Goal: Task Accomplishment & Management: Manage account settings

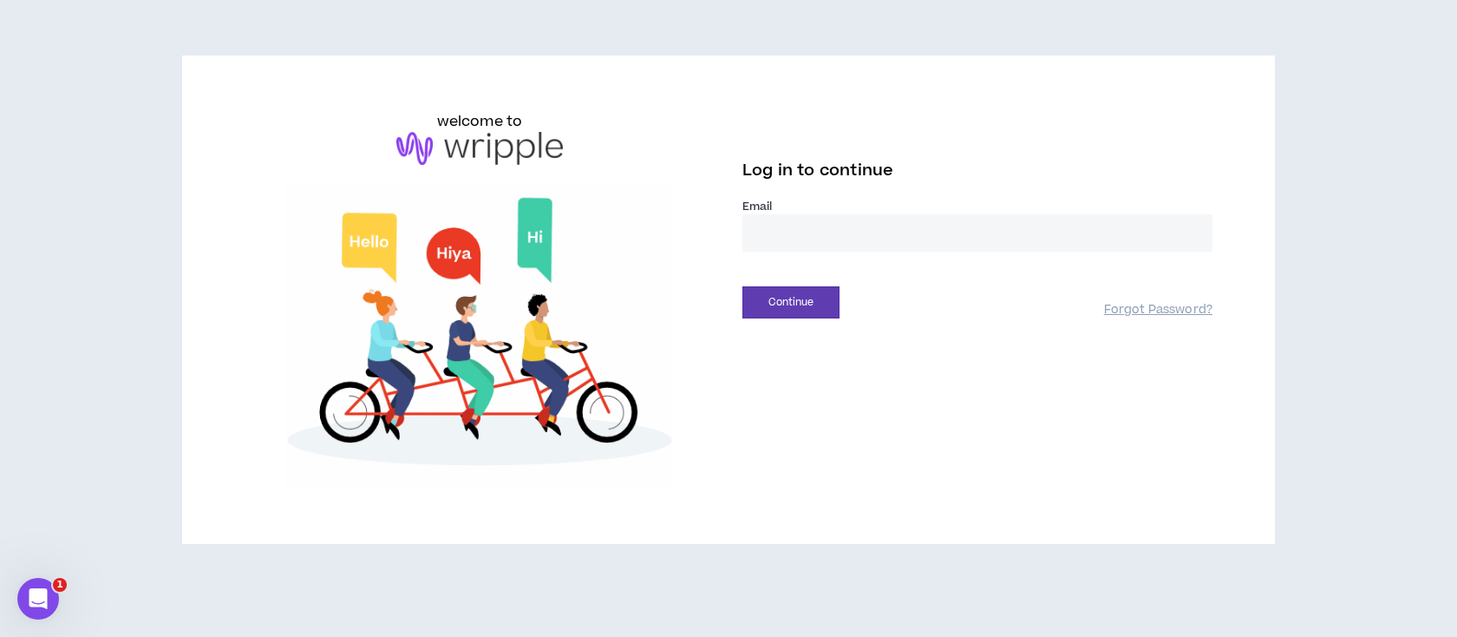
click at [796, 227] on input "email" at bounding box center [977, 232] width 470 height 37
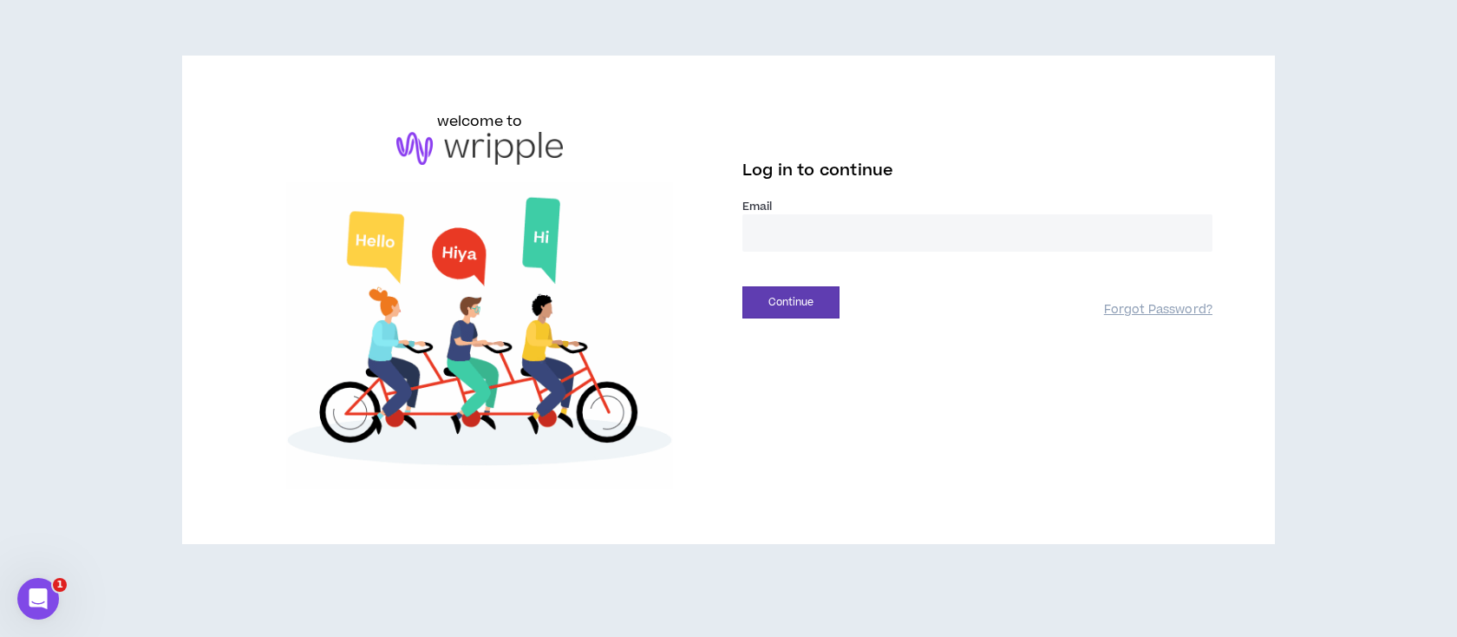
type input "**********"
click at [794, 306] on button "Continue" at bounding box center [790, 302] width 97 height 32
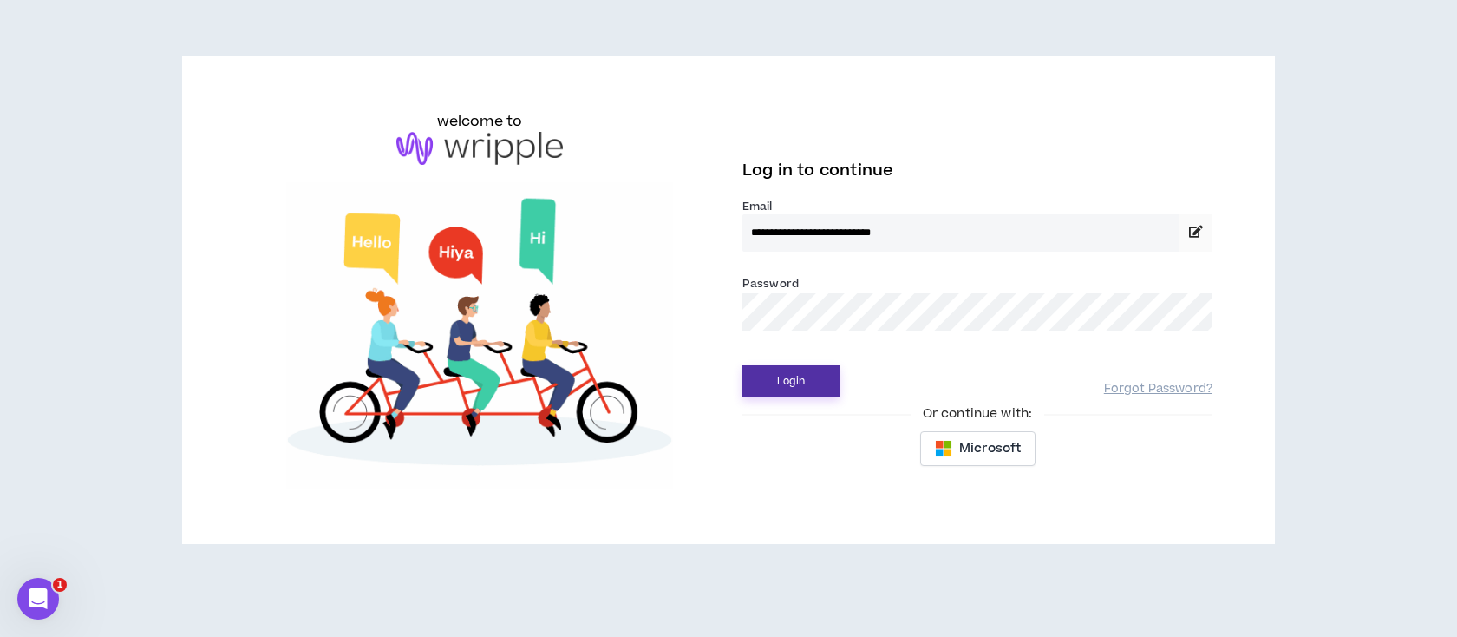
click at [784, 383] on button "Login" at bounding box center [790, 381] width 97 height 32
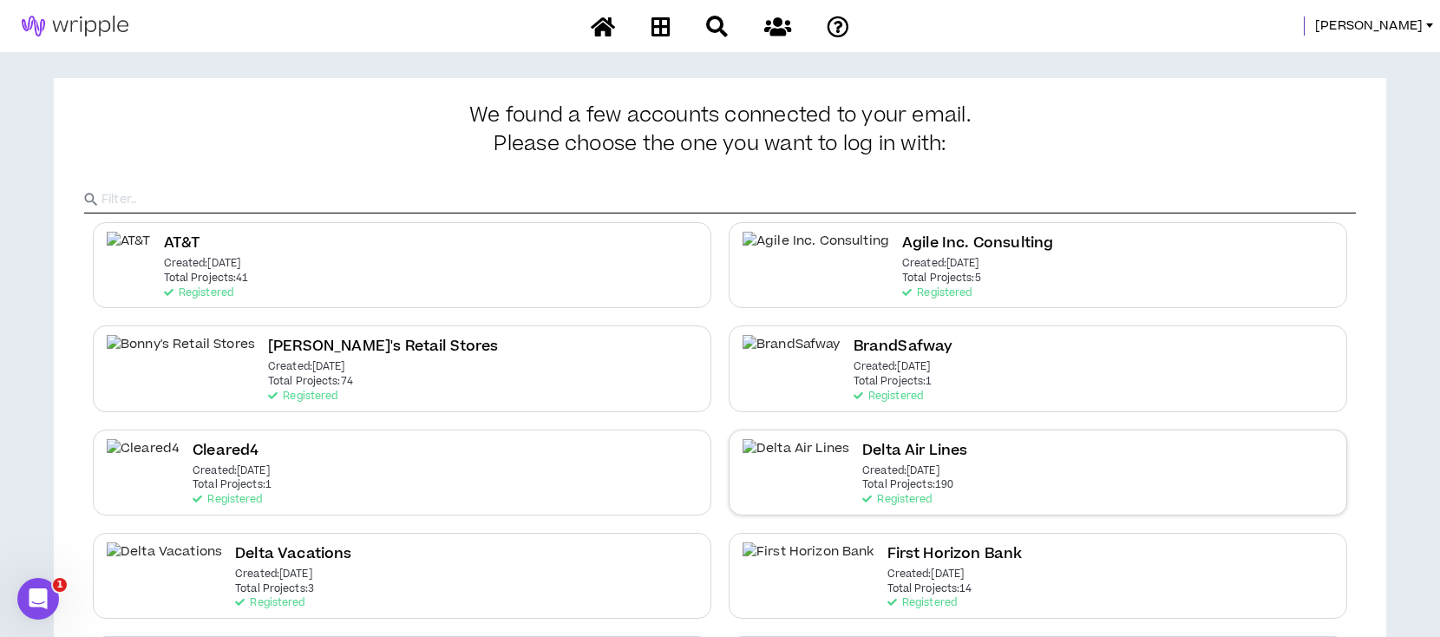
click at [862, 456] on h2 "Delta Air Lines" at bounding box center [914, 450] width 105 height 23
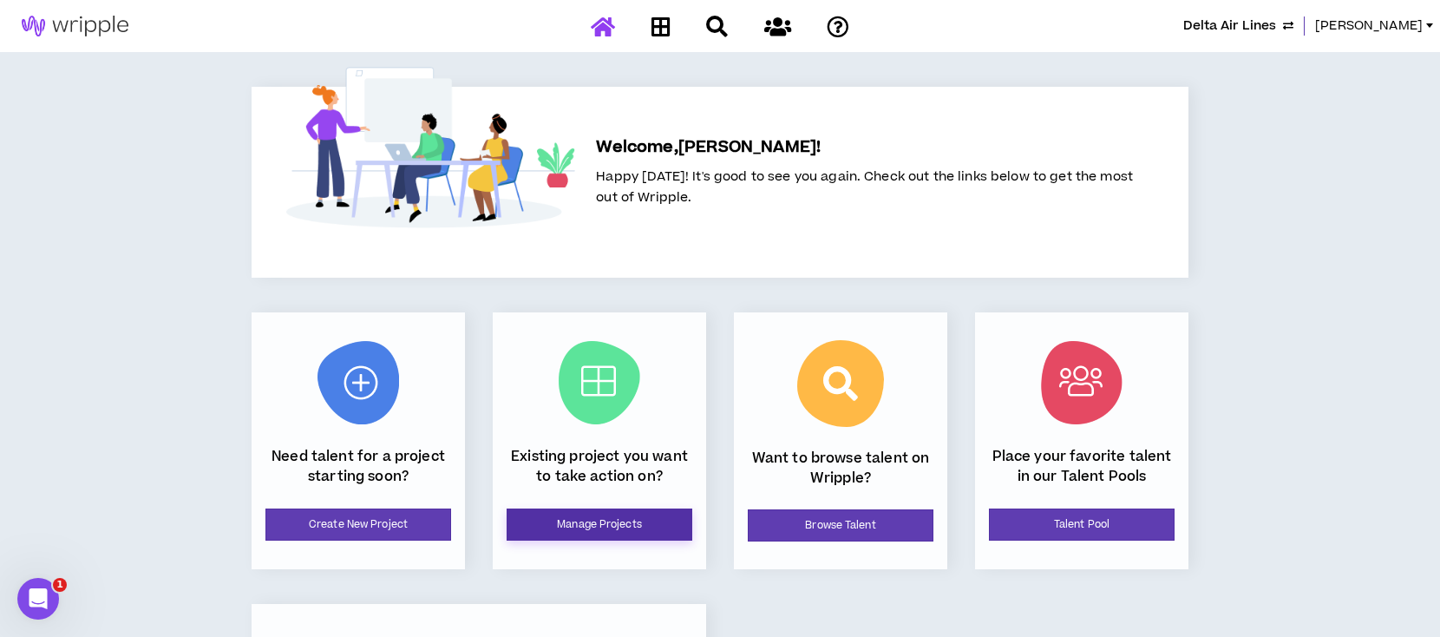
click at [580, 523] on link "Manage Projects" at bounding box center [599, 524] width 186 height 32
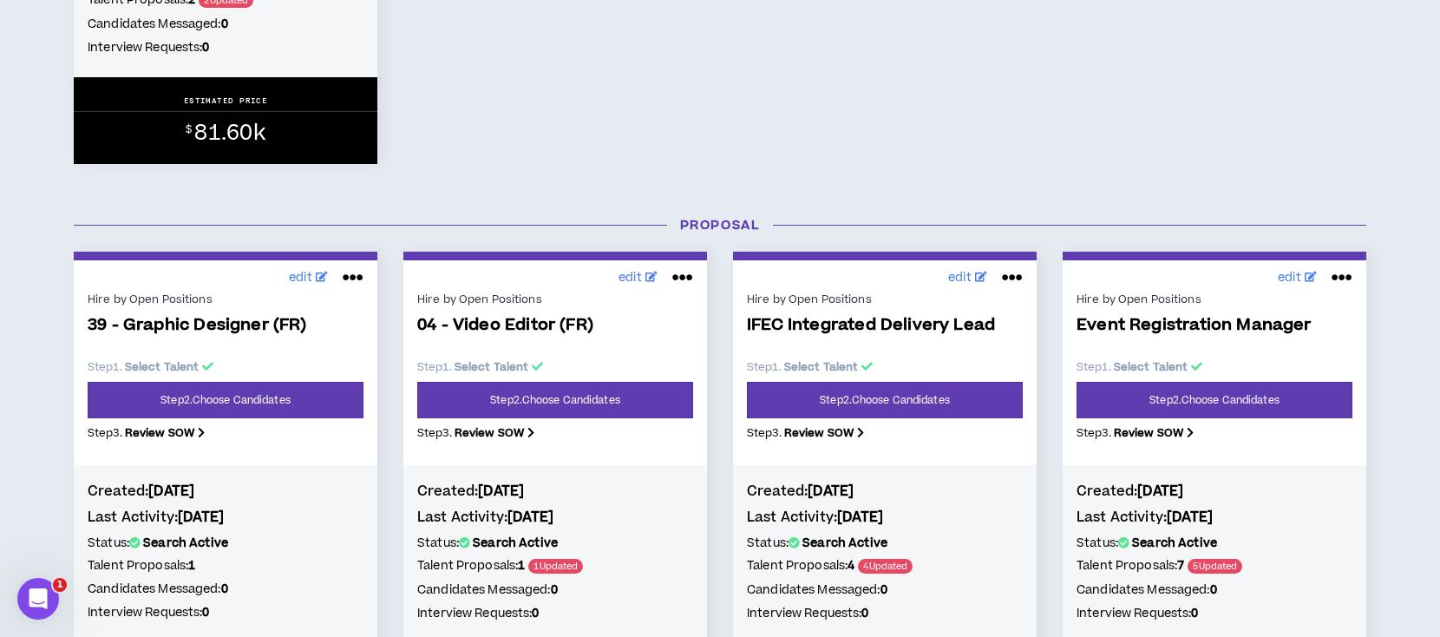
scroll to position [1271, 0]
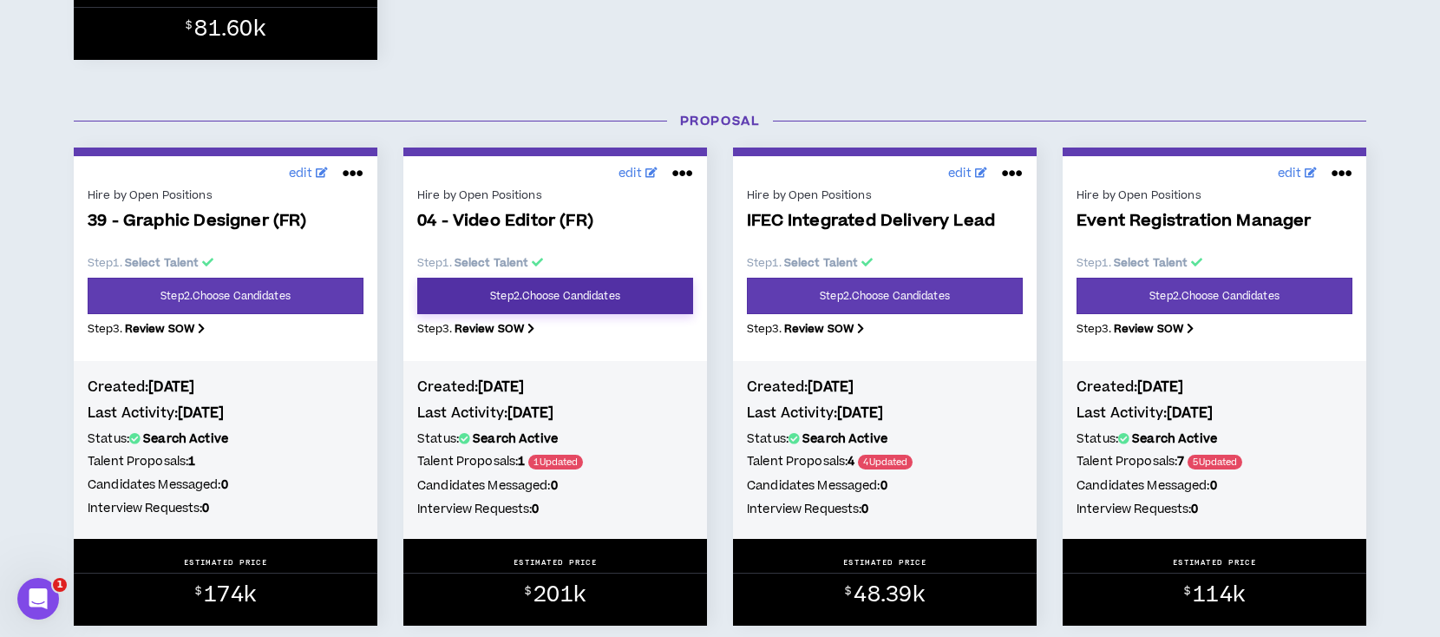
click at [532, 291] on link "Step 2 . Choose Candidates" at bounding box center [555, 296] width 276 height 36
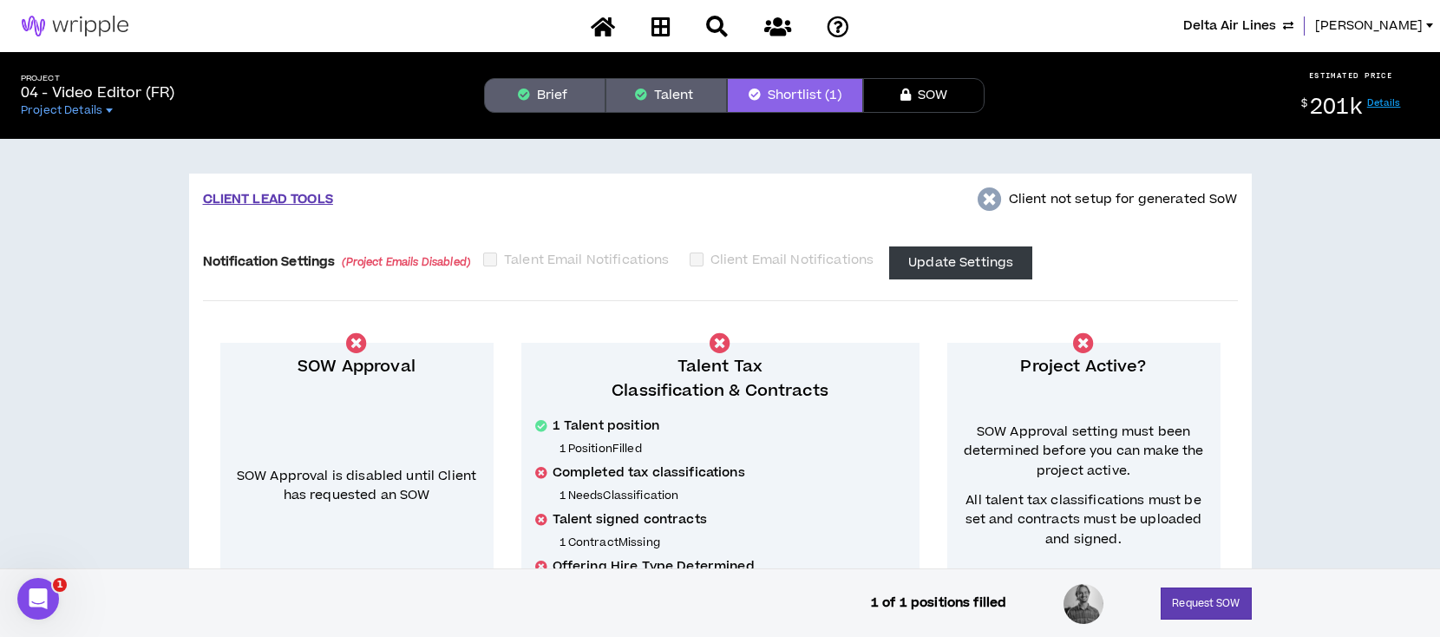
click at [555, 94] on button "Brief" at bounding box center [544, 95] width 121 height 35
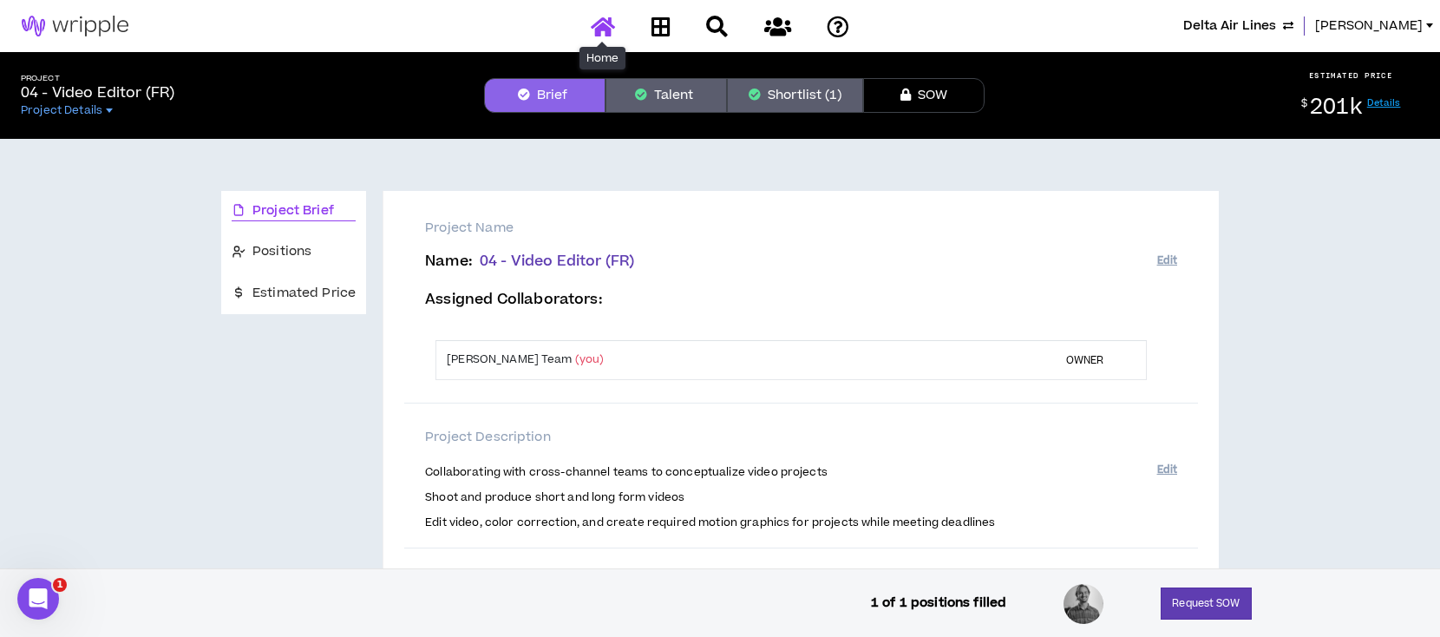
click at [598, 26] on icon at bounding box center [603, 27] width 24 height 22
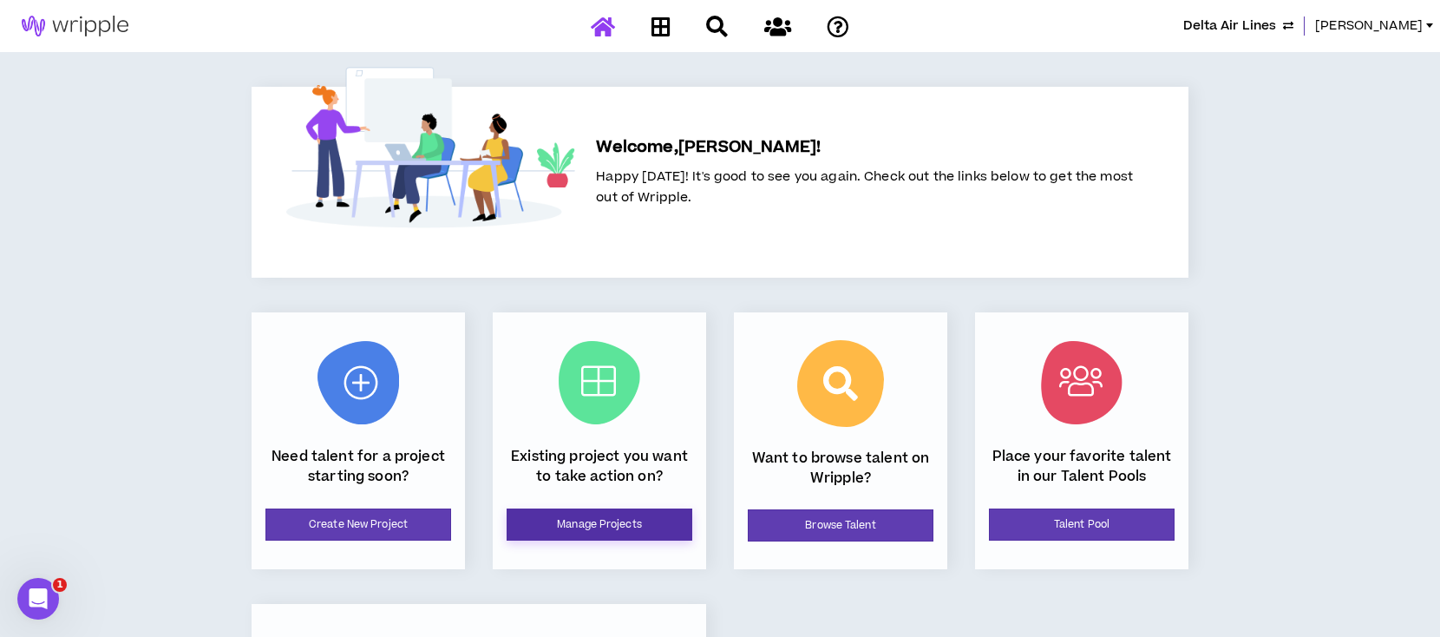
click at [602, 526] on link "Manage Projects" at bounding box center [599, 524] width 186 height 32
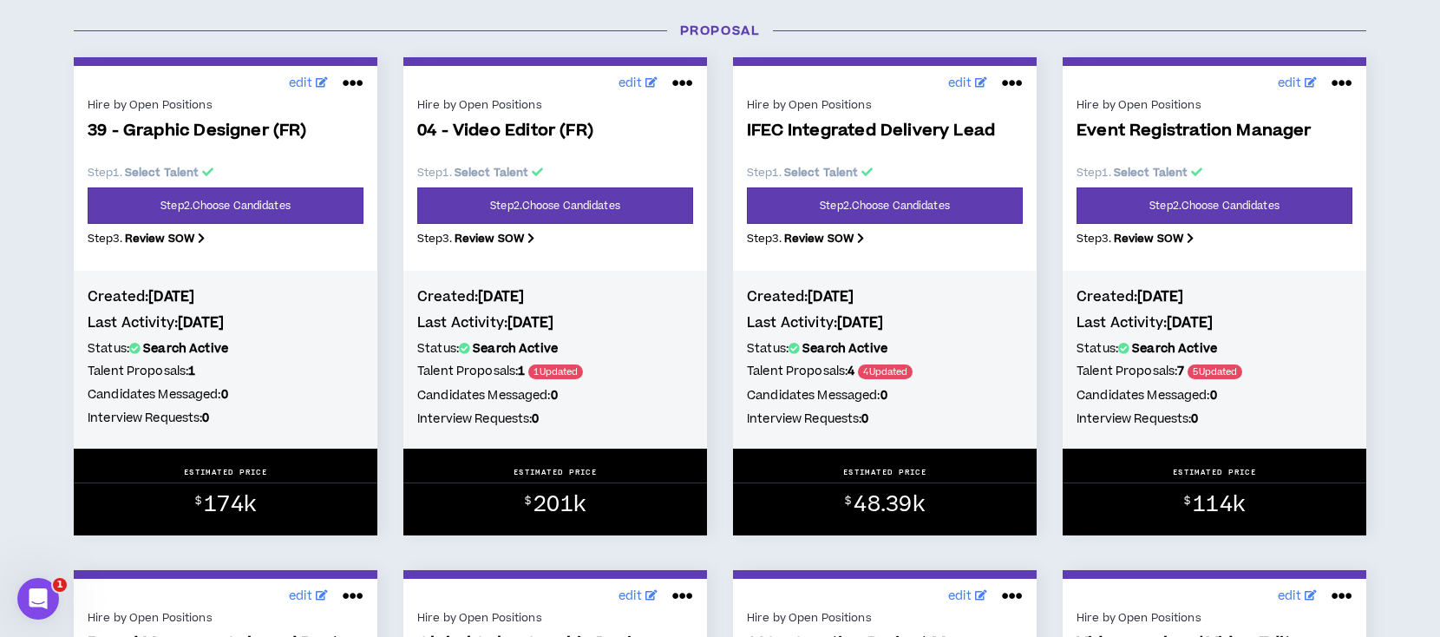
scroll to position [1388, 0]
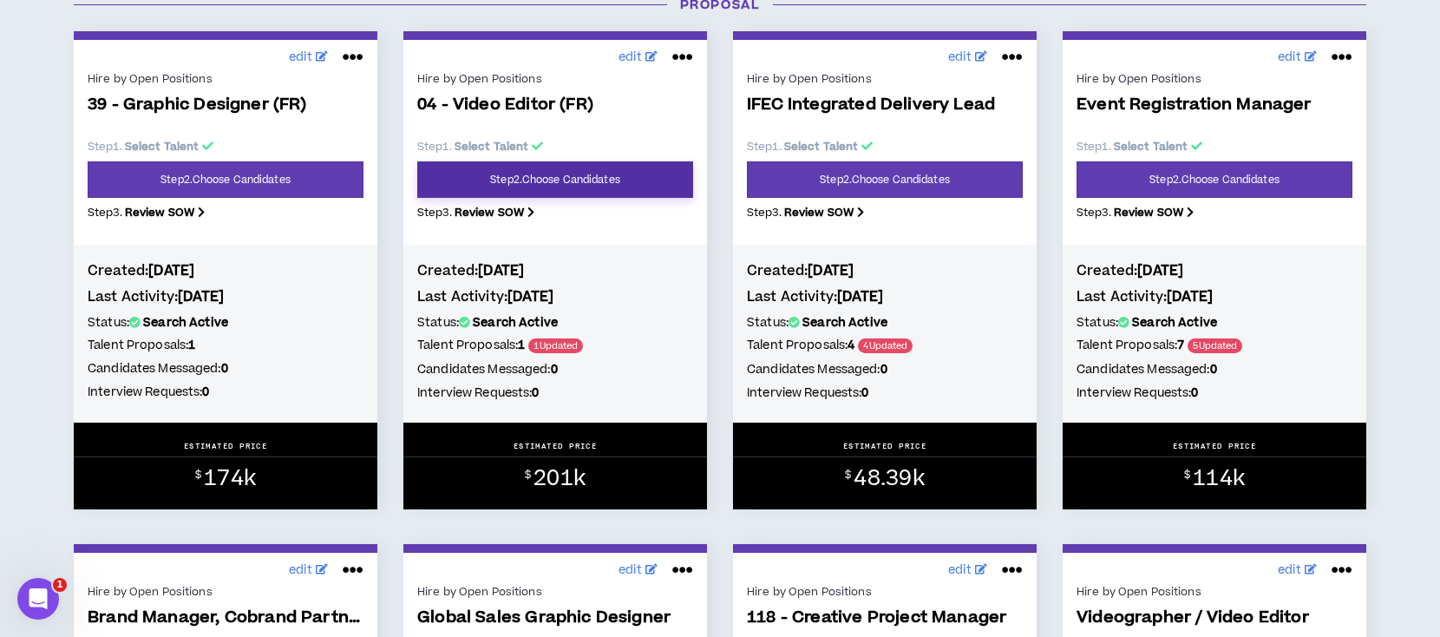
click at [483, 182] on link "Step 2 . Choose Candidates" at bounding box center [555, 179] width 276 height 36
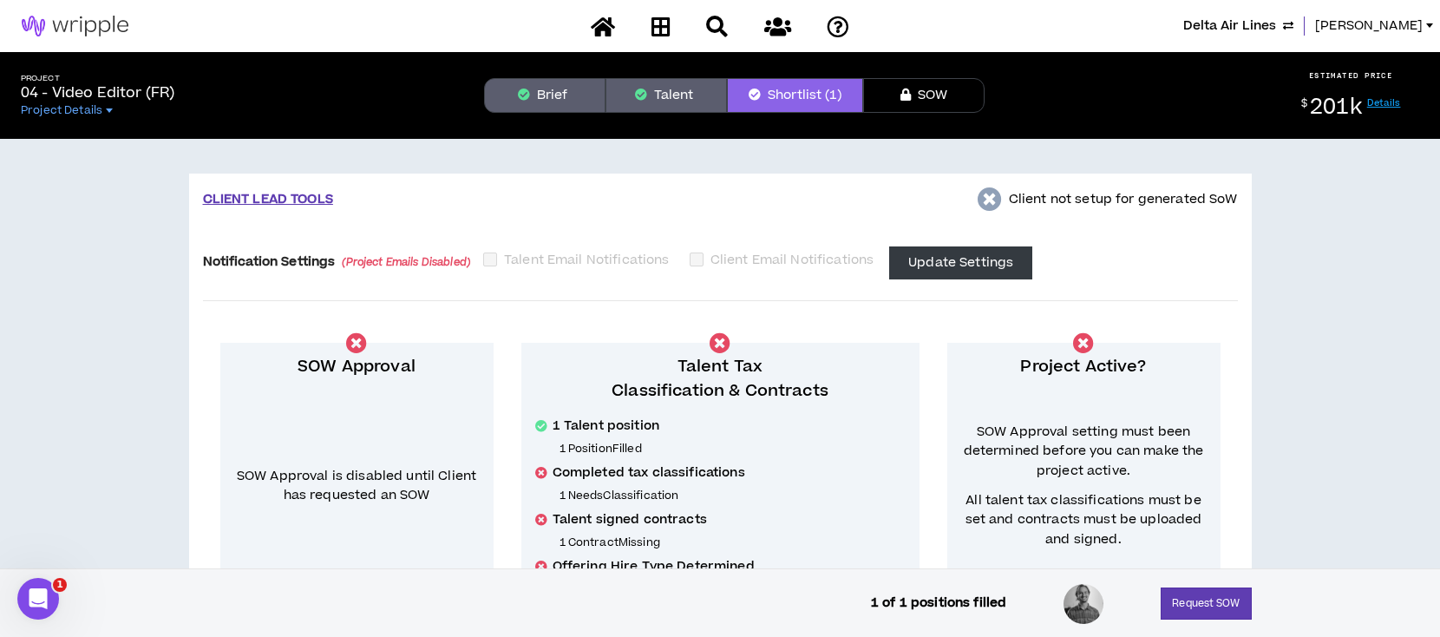
click at [568, 93] on button "Brief" at bounding box center [544, 95] width 121 height 35
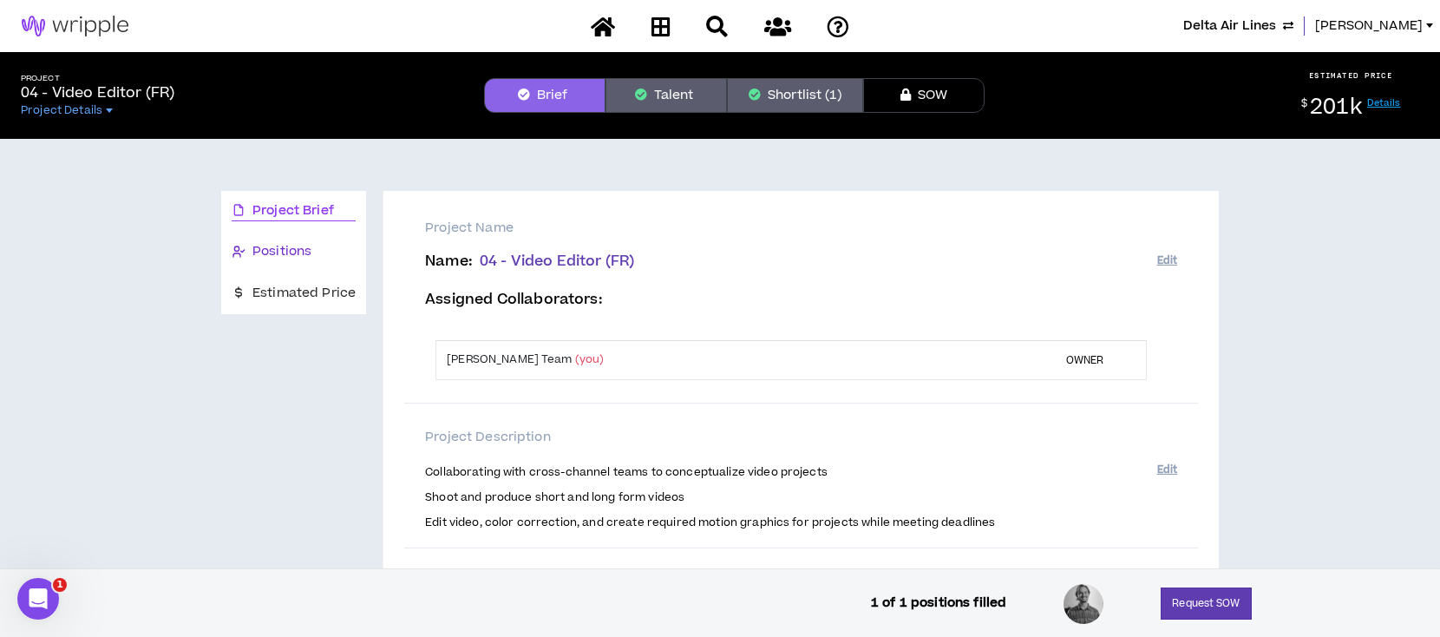
click at [296, 245] on span "Positions" at bounding box center [281, 251] width 59 height 19
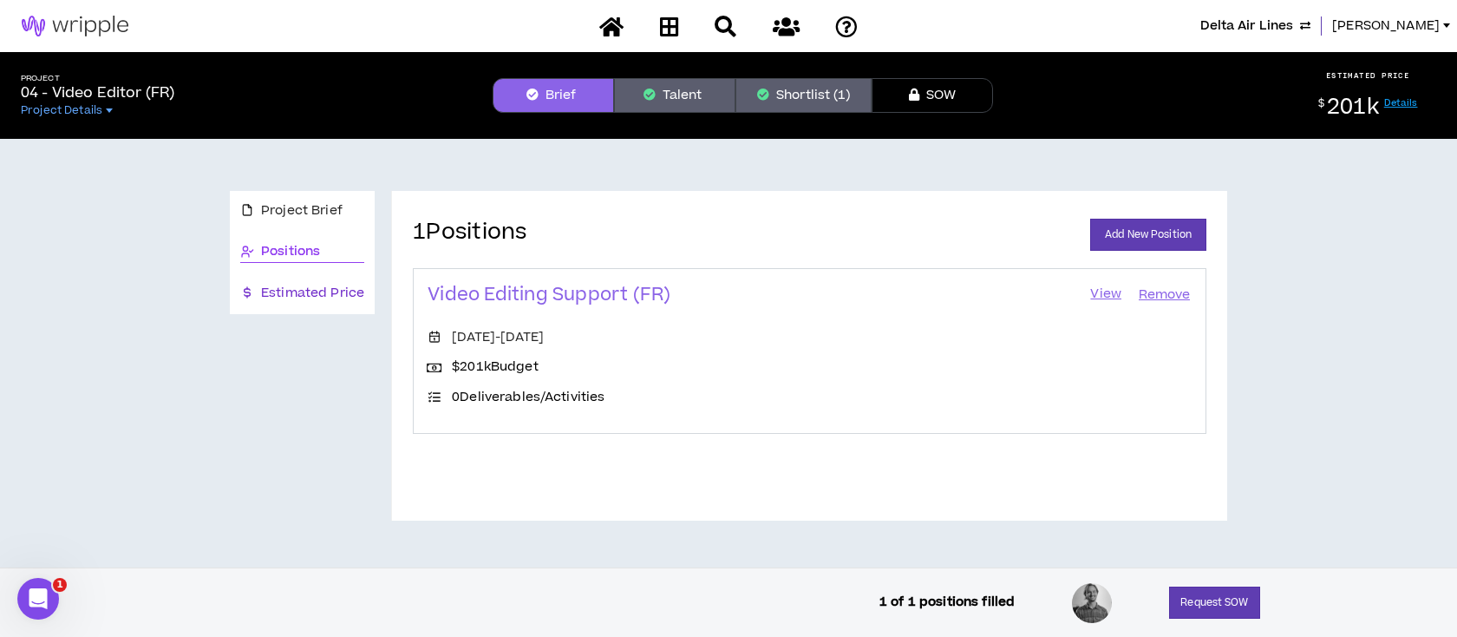
click at [304, 288] on span "Estimated Price" at bounding box center [312, 293] width 103 height 19
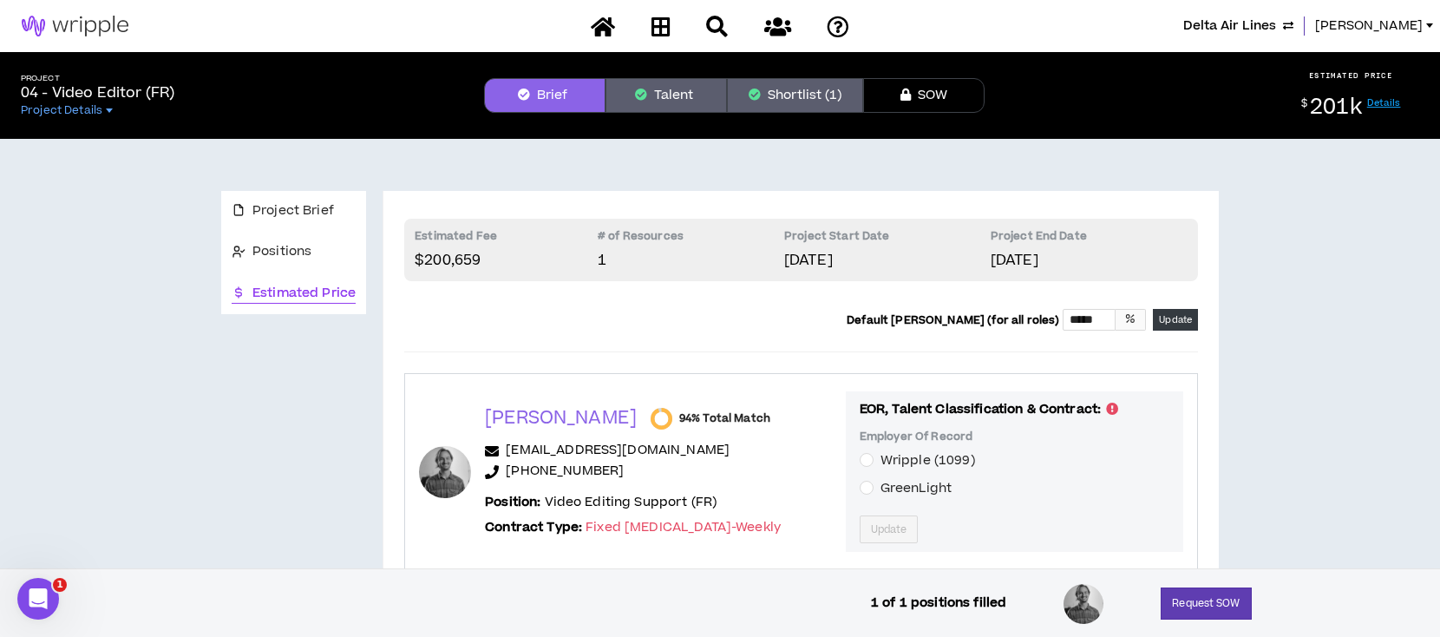
click at [558, 88] on button "Brief" at bounding box center [544, 95] width 121 height 35
click at [551, 90] on button "Brief" at bounding box center [544, 95] width 121 height 35
click at [601, 28] on icon at bounding box center [603, 27] width 24 height 22
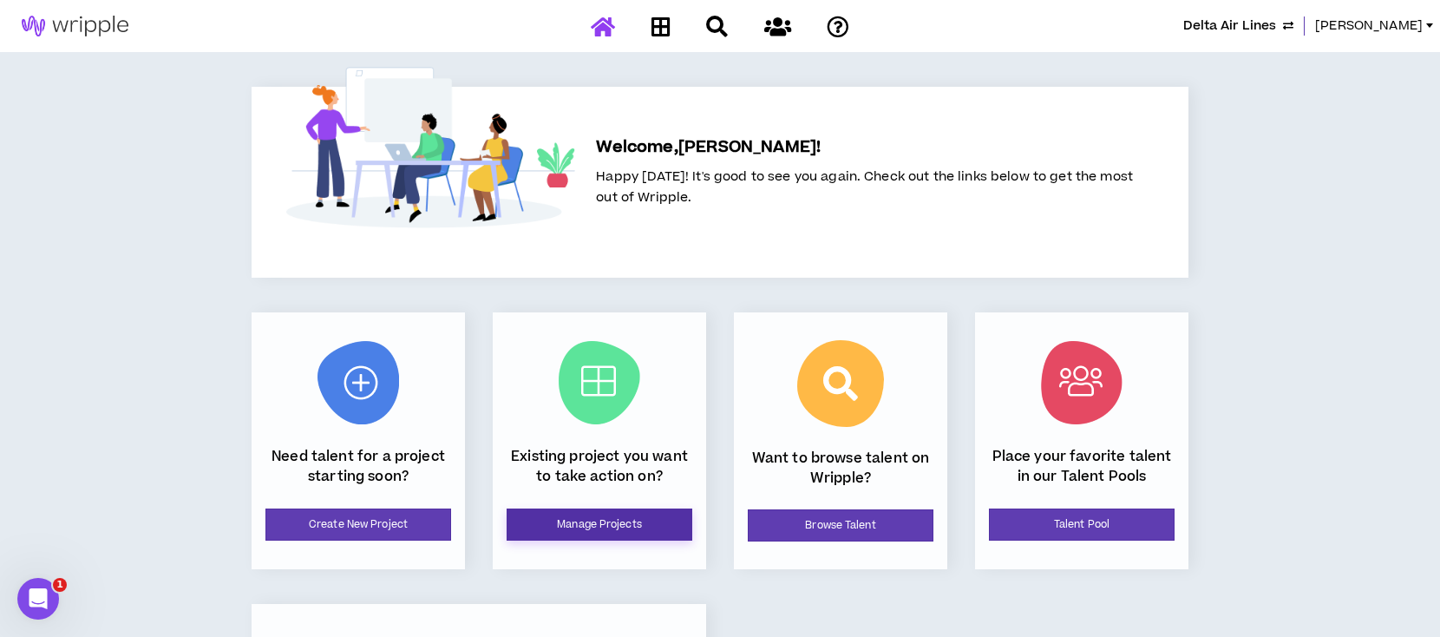
click at [578, 526] on link "Manage Projects" at bounding box center [599, 524] width 186 height 32
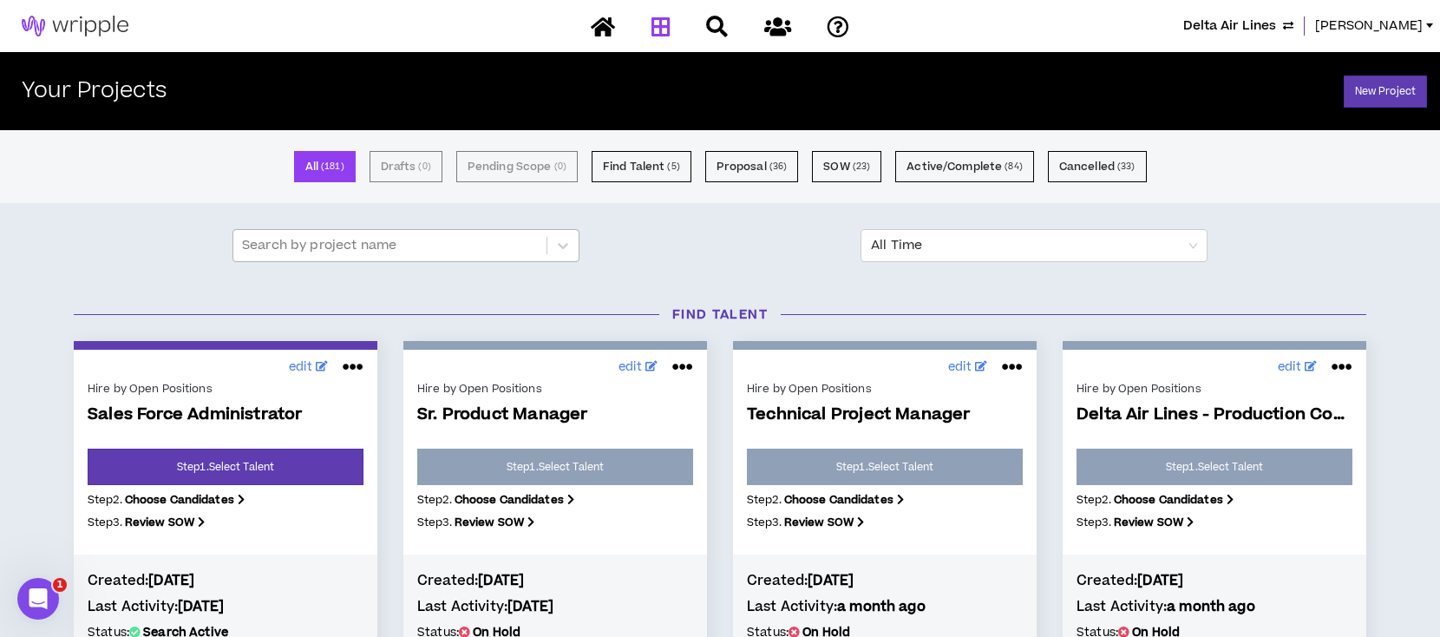
click at [441, 245] on div at bounding box center [390, 245] width 296 height 23
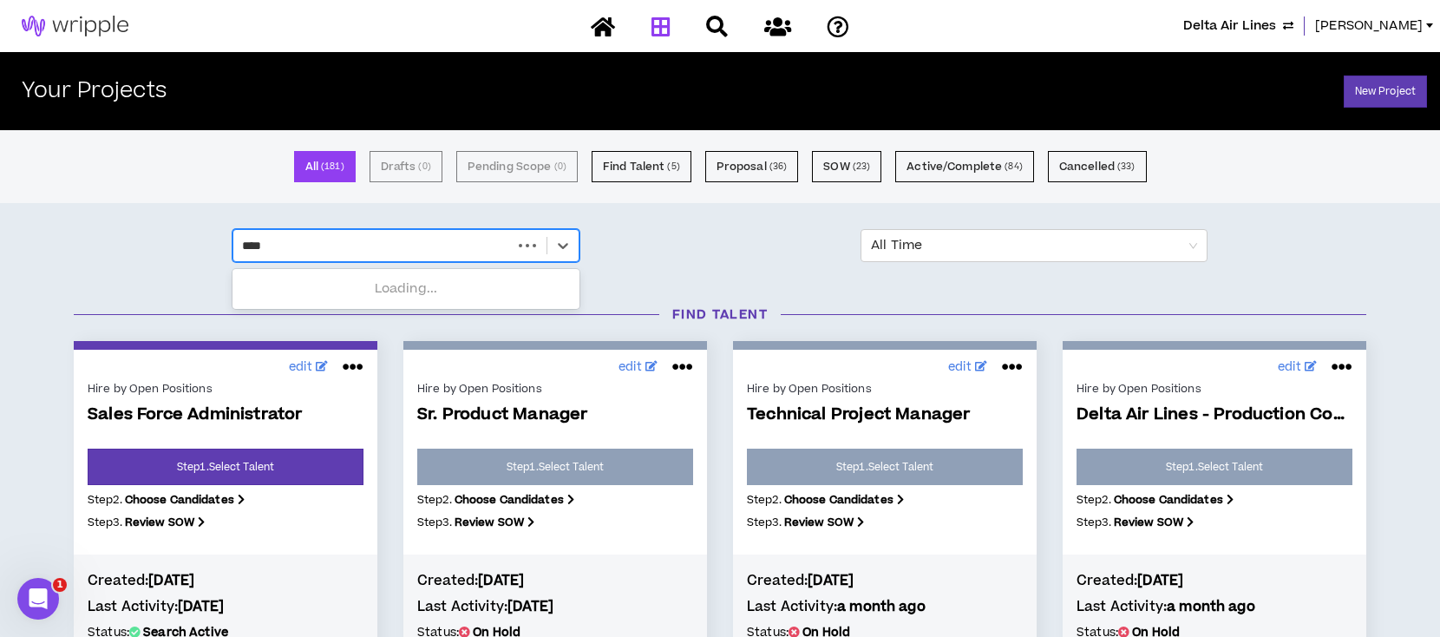
type input "*****"
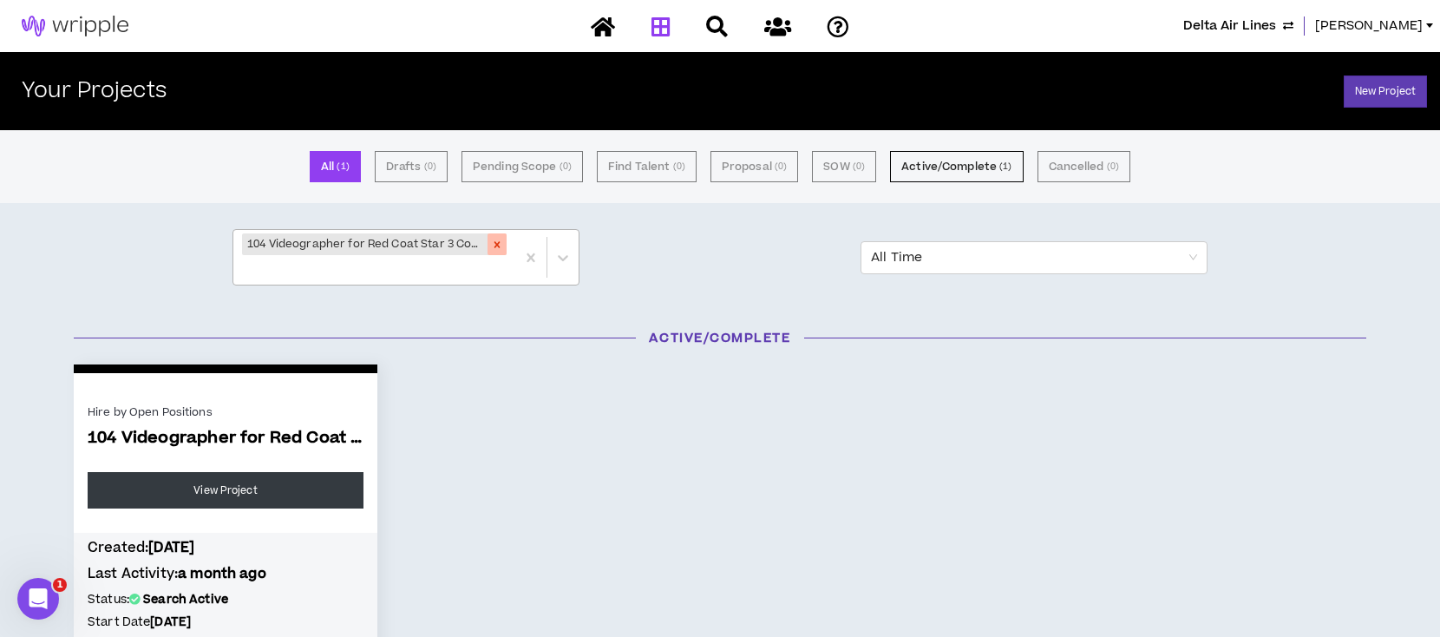
click at [495, 239] on icon "Remove 104 Videographer for Red Coat Star 3 Content" at bounding box center [497, 244] width 12 height 12
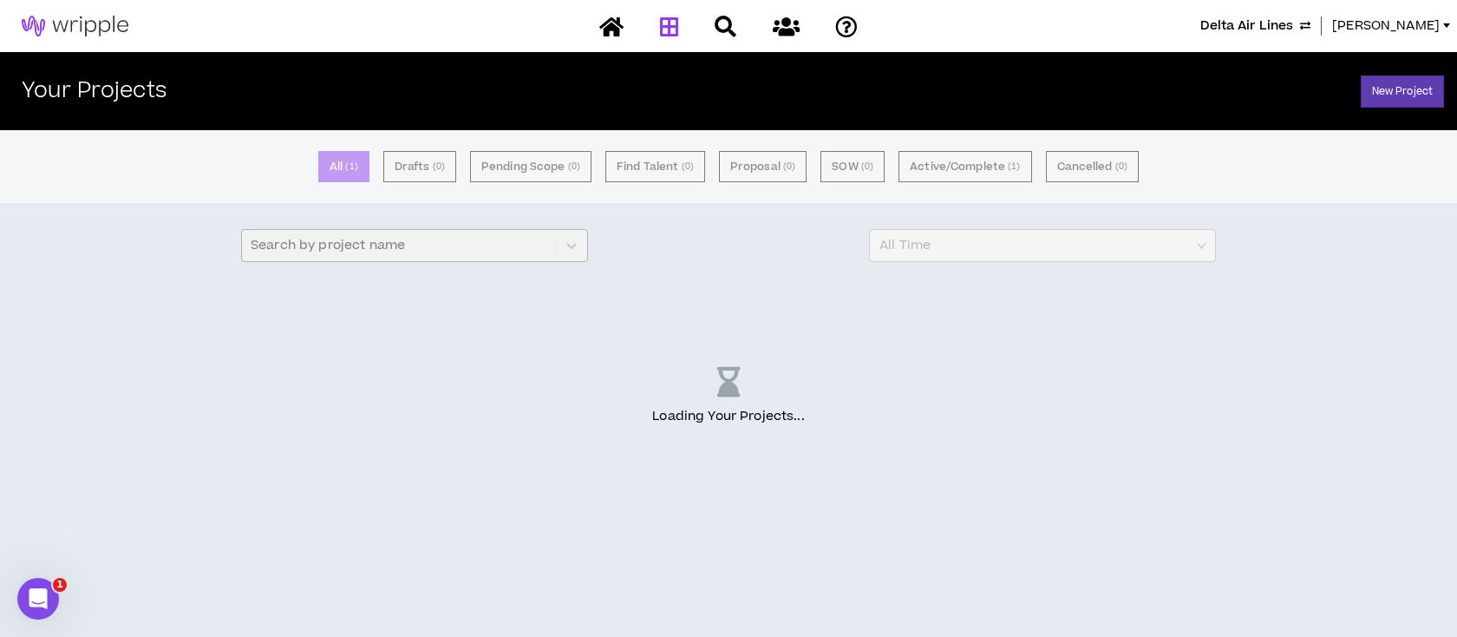
click at [480, 246] on div "Search by project name" at bounding box center [414, 245] width 347 height 33
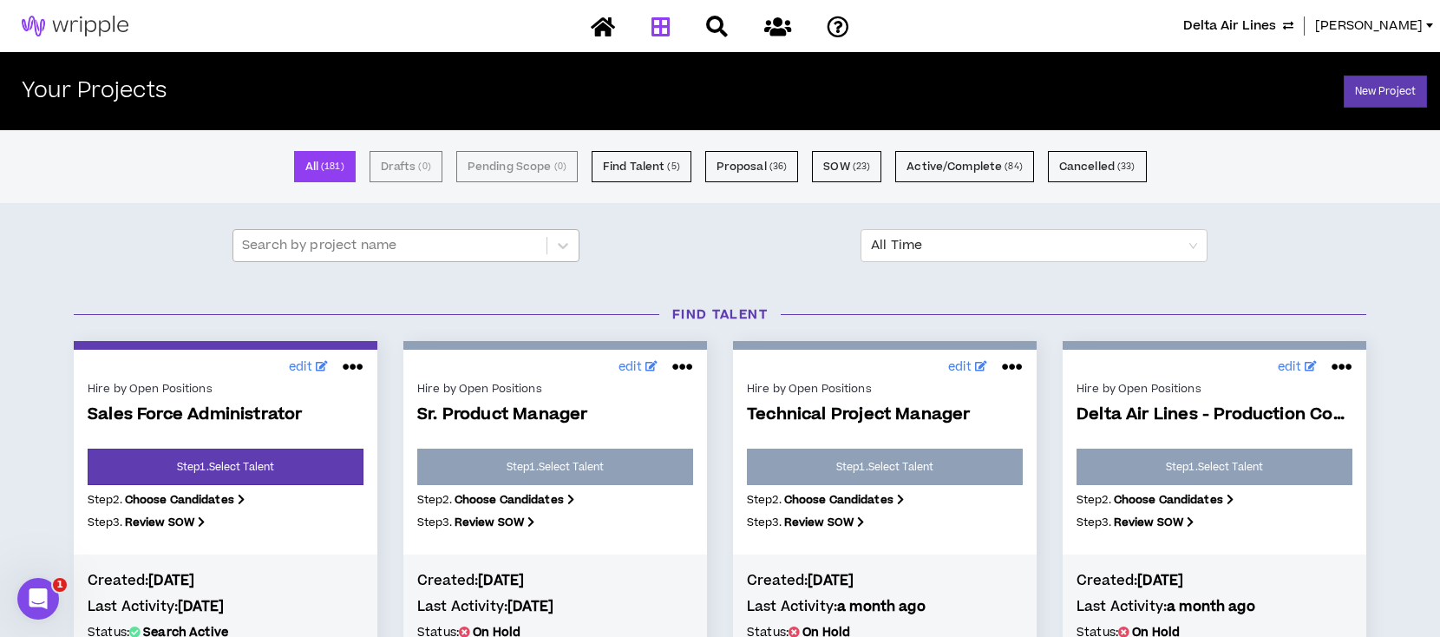
click at [454, 244] on div at bounding box center [390, 245] width 296 height 23
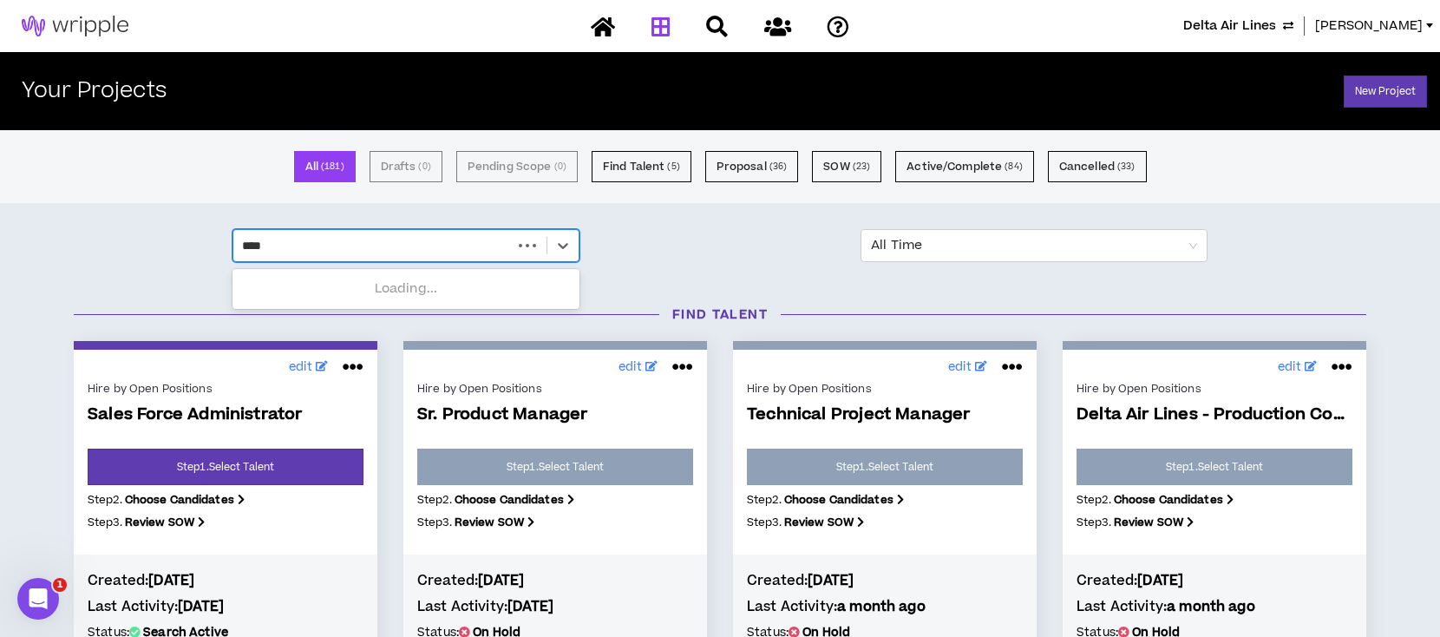
type input "*****"
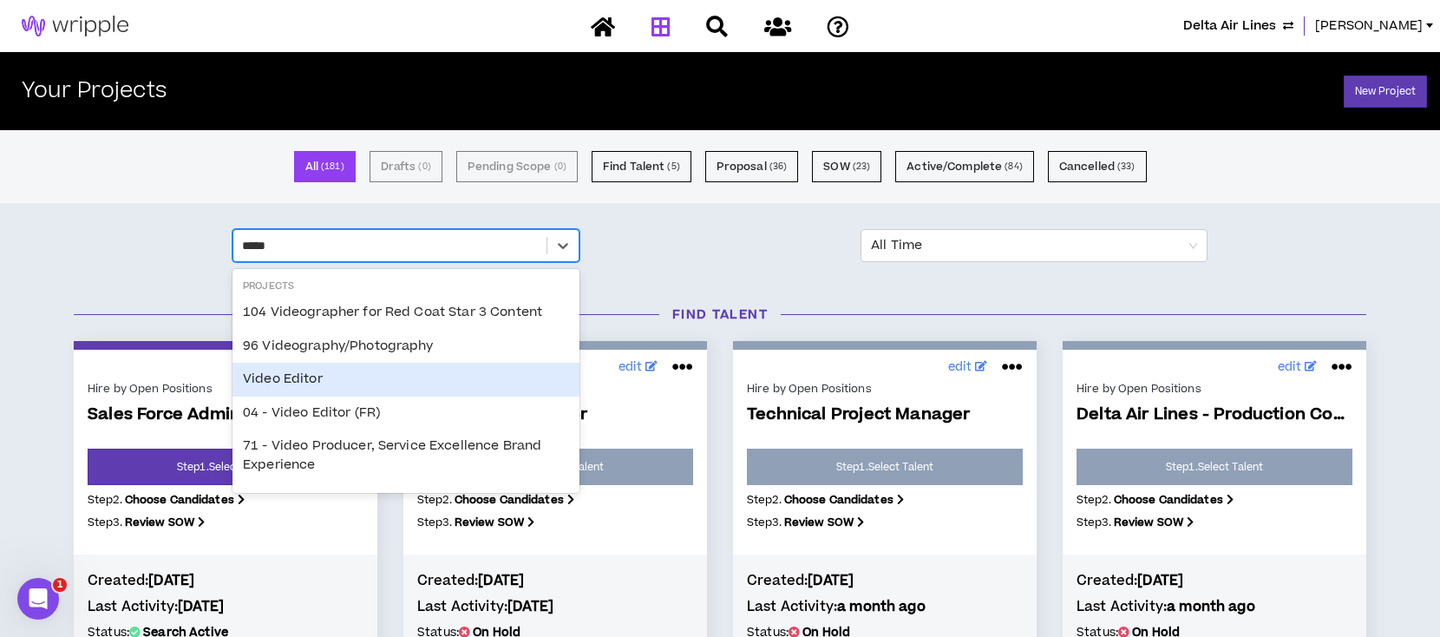
click at [276, 383] on div "Video Editor" at bounding box center [405, 378] width 347 height 33
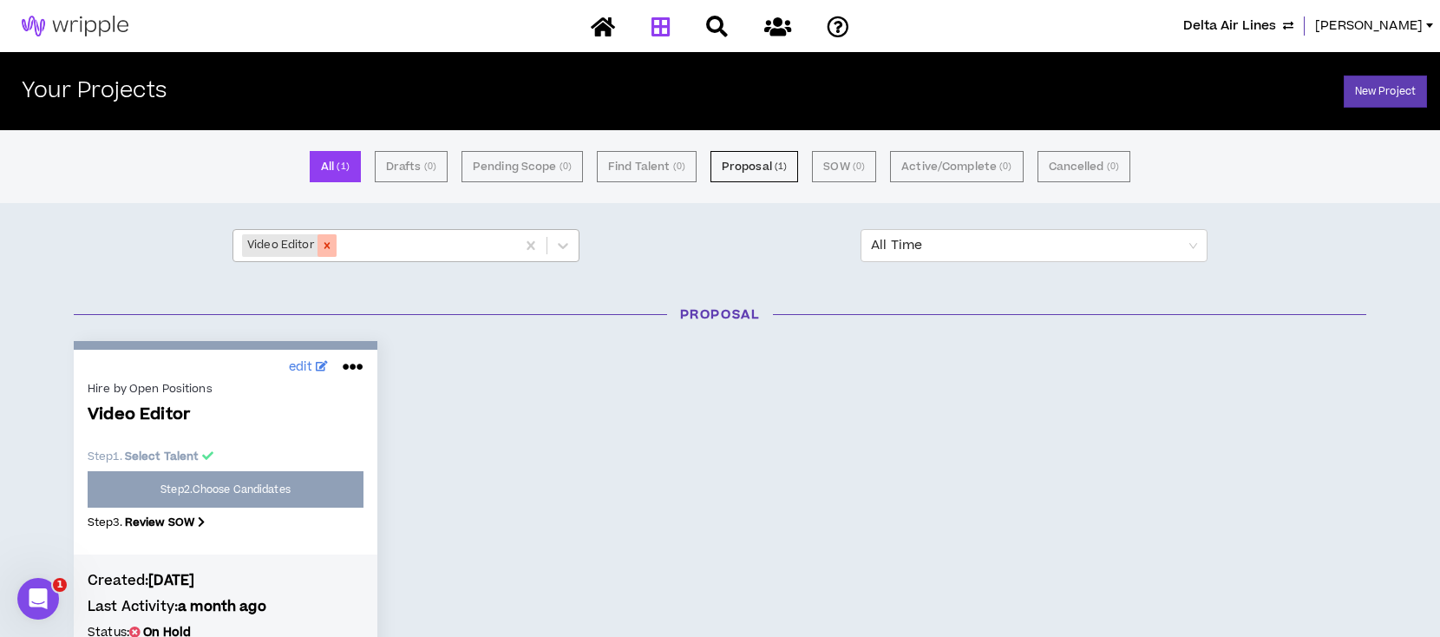
click at [326, 247] on icon "Remove Video Editor" at bounding box center [327, 245] width 12 height 12
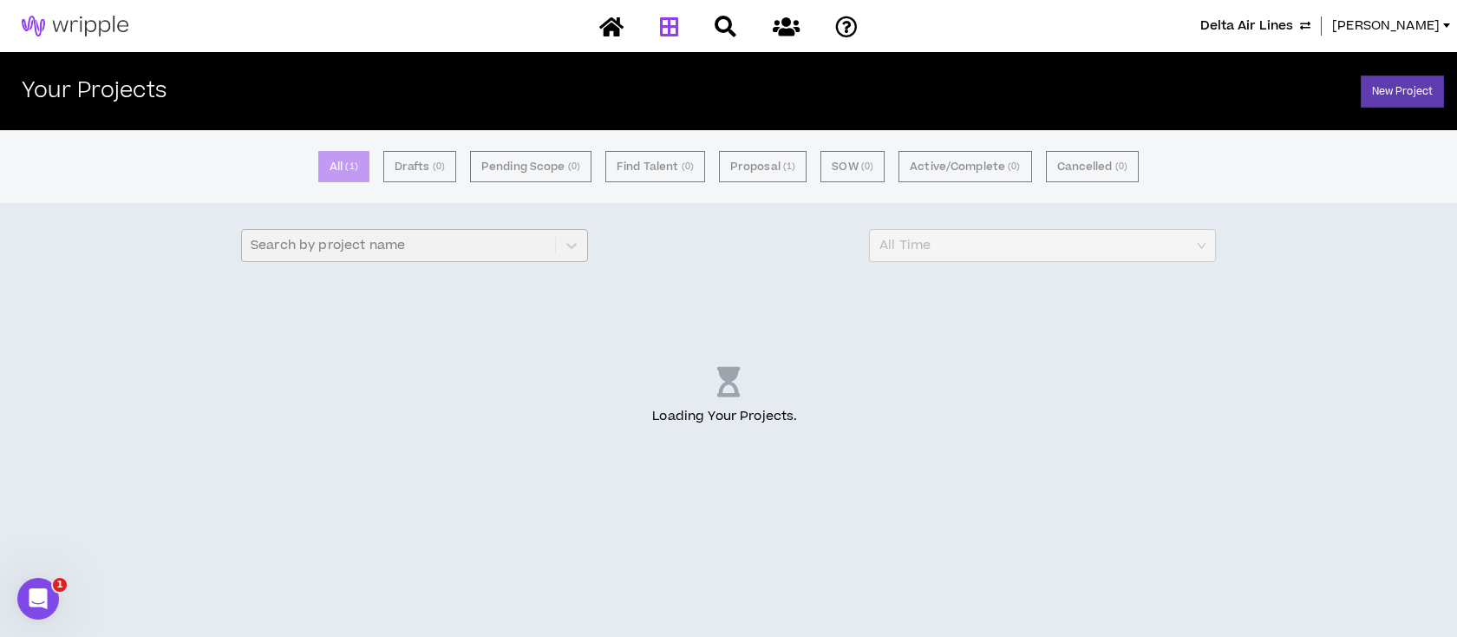
click at [325, 247] on div "Search by project name" at bounding box center [414, 245] width 347 height 33
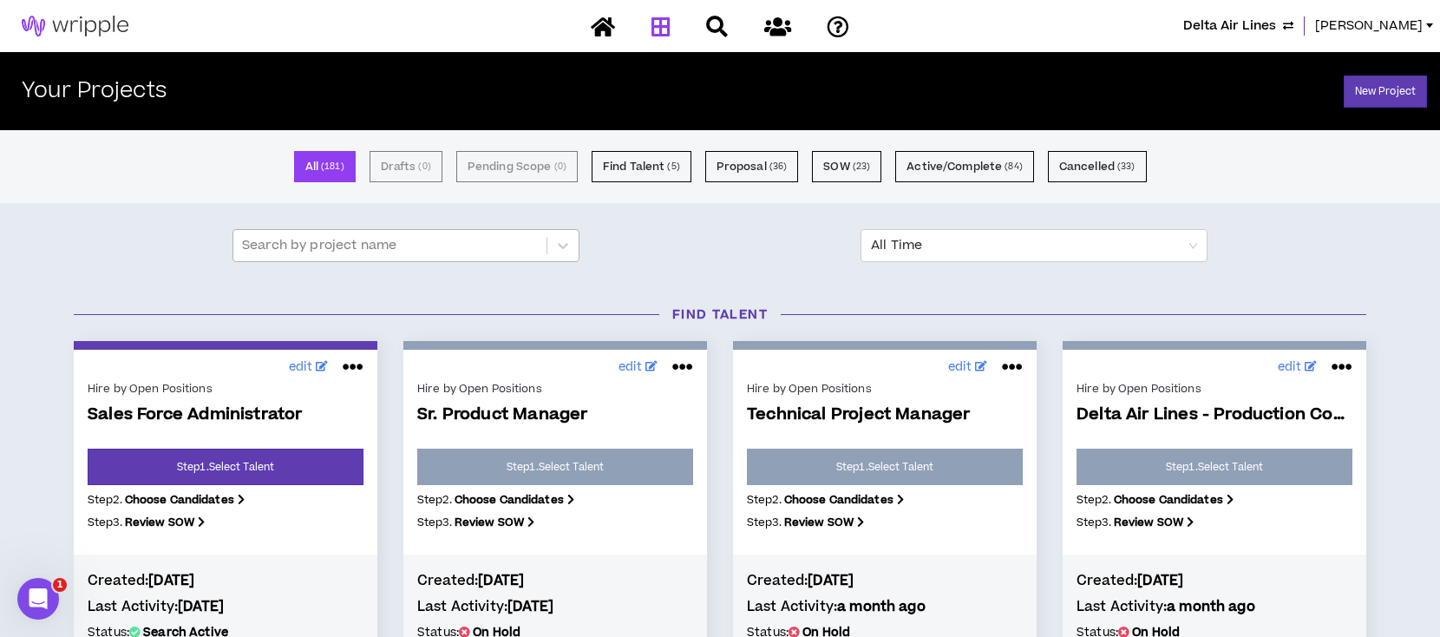
click at [389, 243] on div at bounding box center [390, 245] width 296 height 23
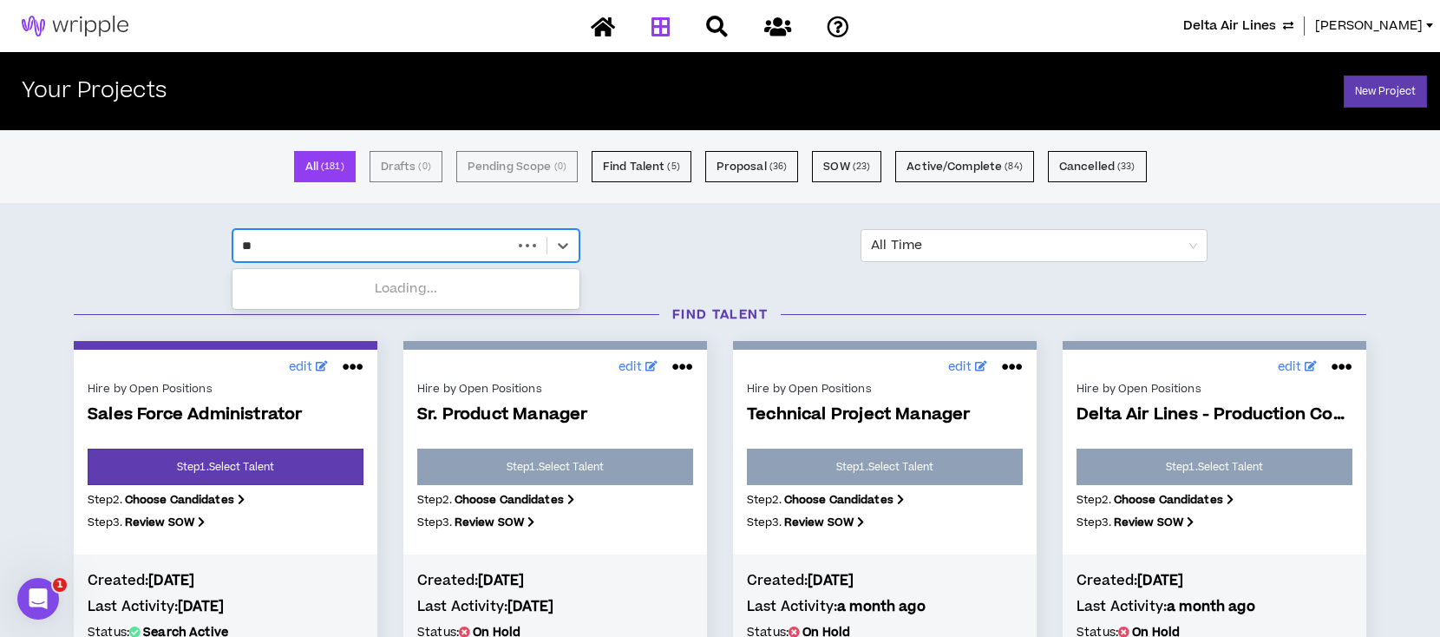
type input "*"
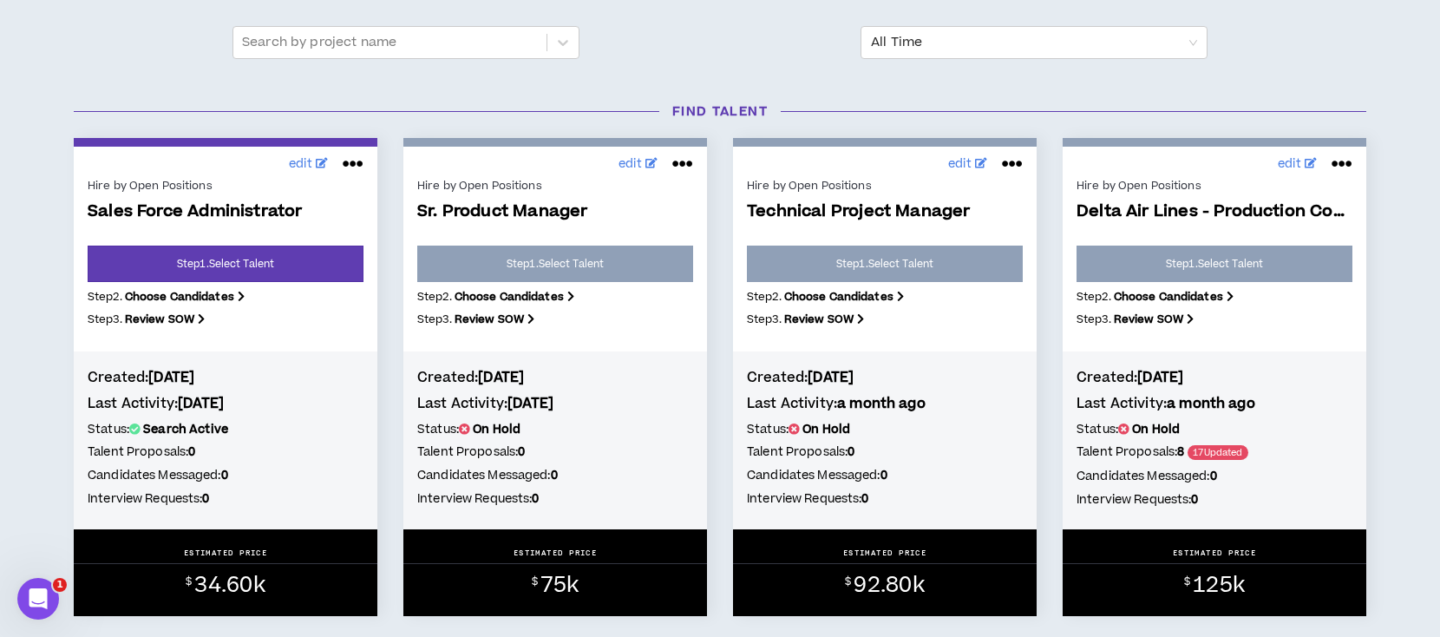
scroll to position [231, 0]
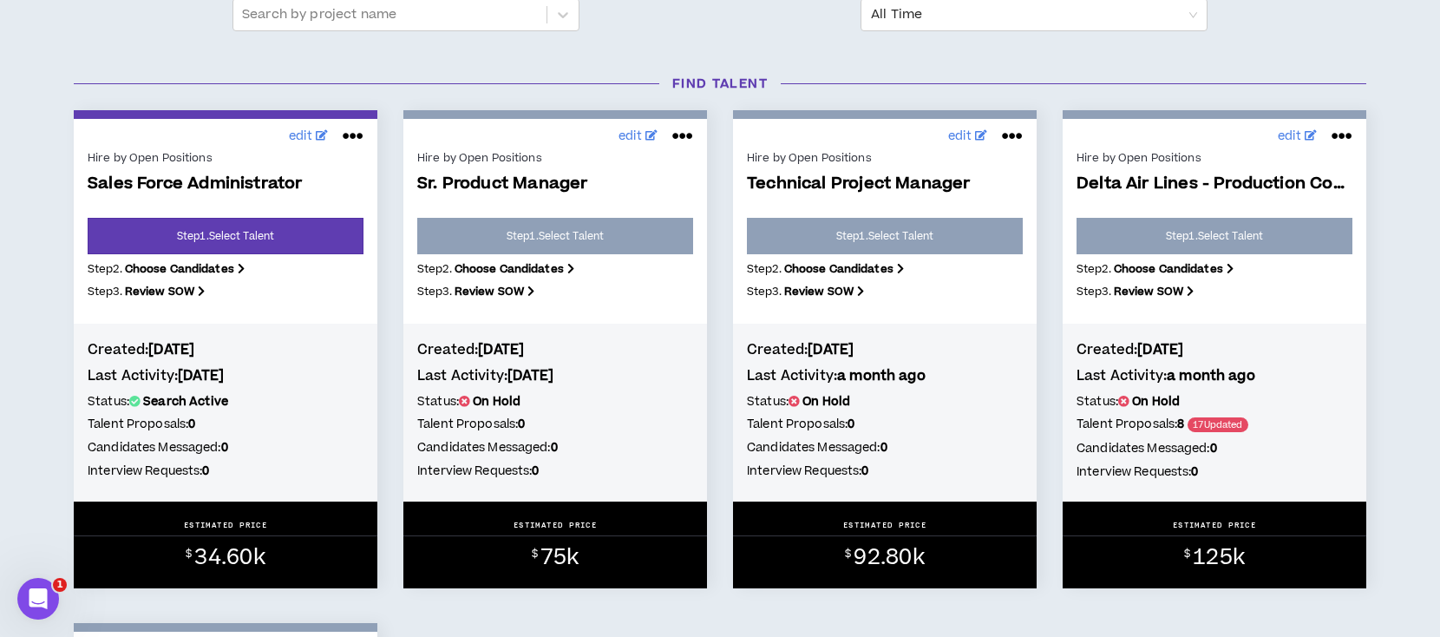
click at [573, 236] on div "Hire by Open Positions Sr. Product Manager Step 1 . Select Talent Step 2 . Choo…" at bounding box center [555, 230] width 276 height 167
click at [571, 228] on div "Hire by Open Positions Sr. Product Manager Step 1 . Select Talent Step 2 . Choo…" at bounding box center [555, 230] width 276 height 167
click at [593, 558] on div "$ 75k" at bounding box center [555, 557] width 304 height 28
click at [547, 214] on p "Sr. Product Manager" at bounding box center [555, 195] width 276 height 43
click at [531, 234] on div "Hire by Open Positions Sr. Product Manager Step 1 . Select Talent Step 2 . Choo…" at bounding box center [555, 230] width 276 height 167
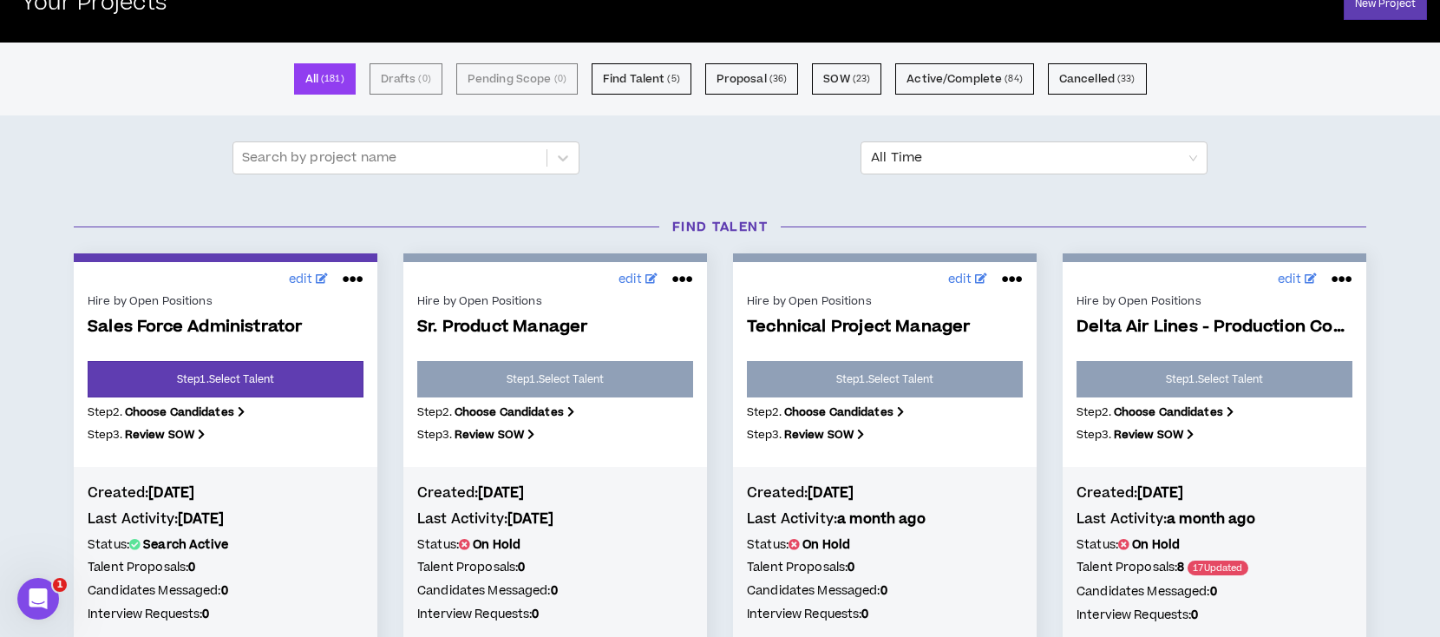
scroll to position [0, 0]
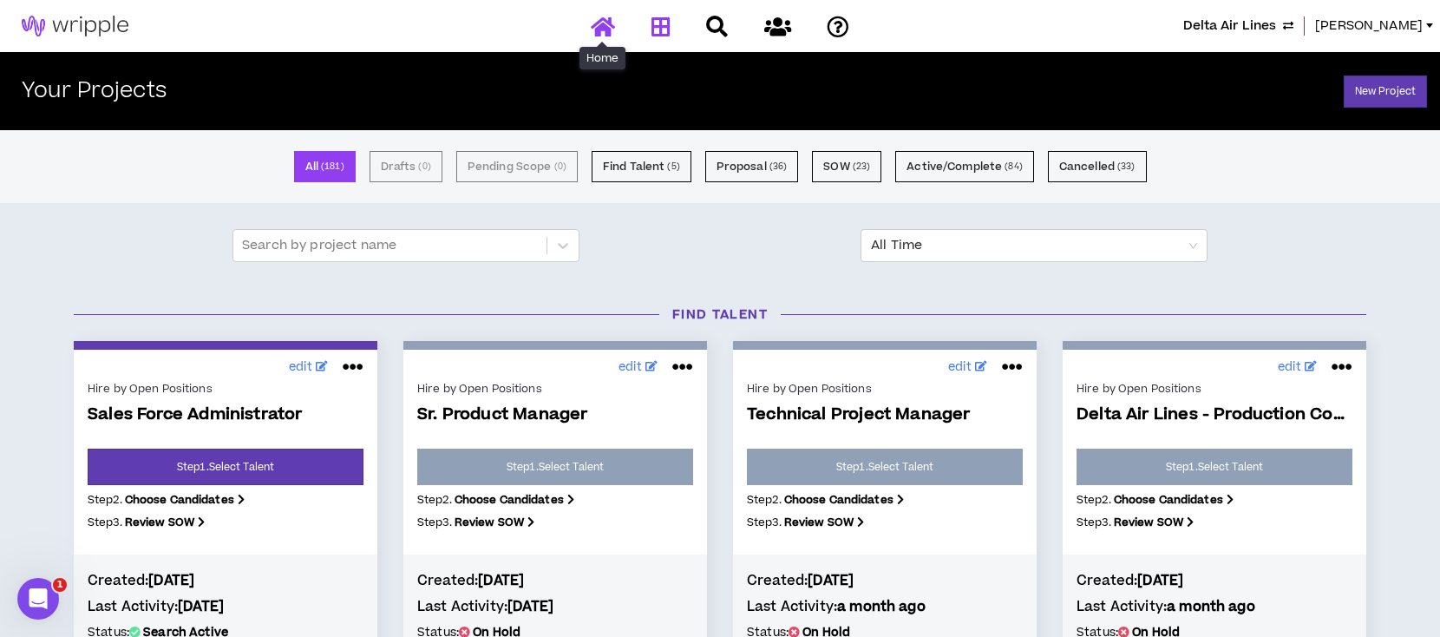
click at [593, 29] on icon at bounding box center [603, 27] width 24 height 22
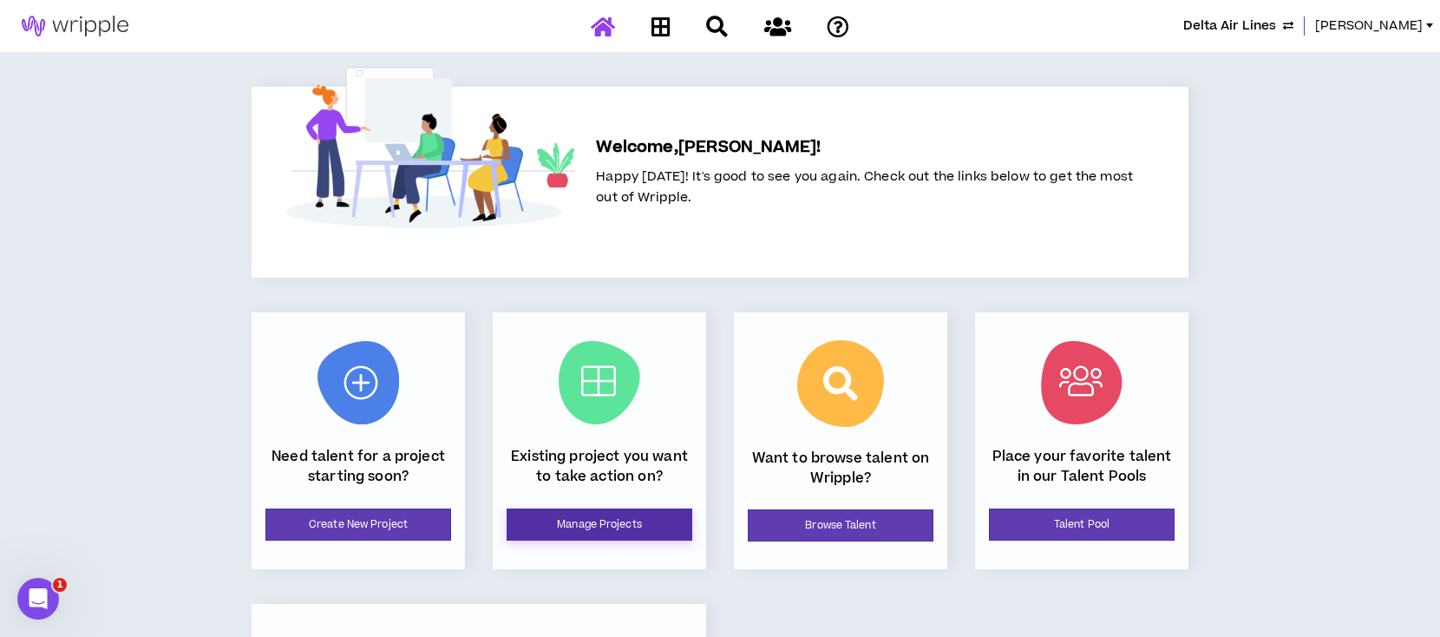
click at [587, 526] on link "Manage Projects" at bounding box center [599, 524] width 186 height 32
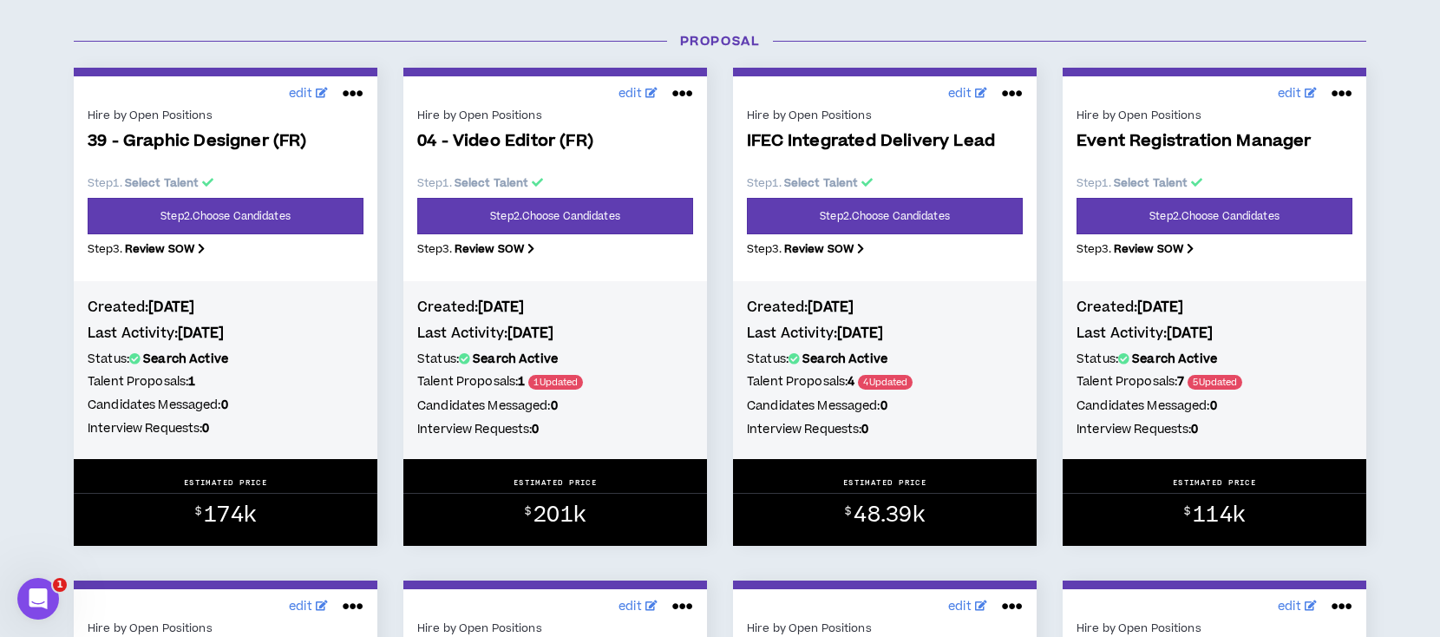
scroll to position [1388, 0]
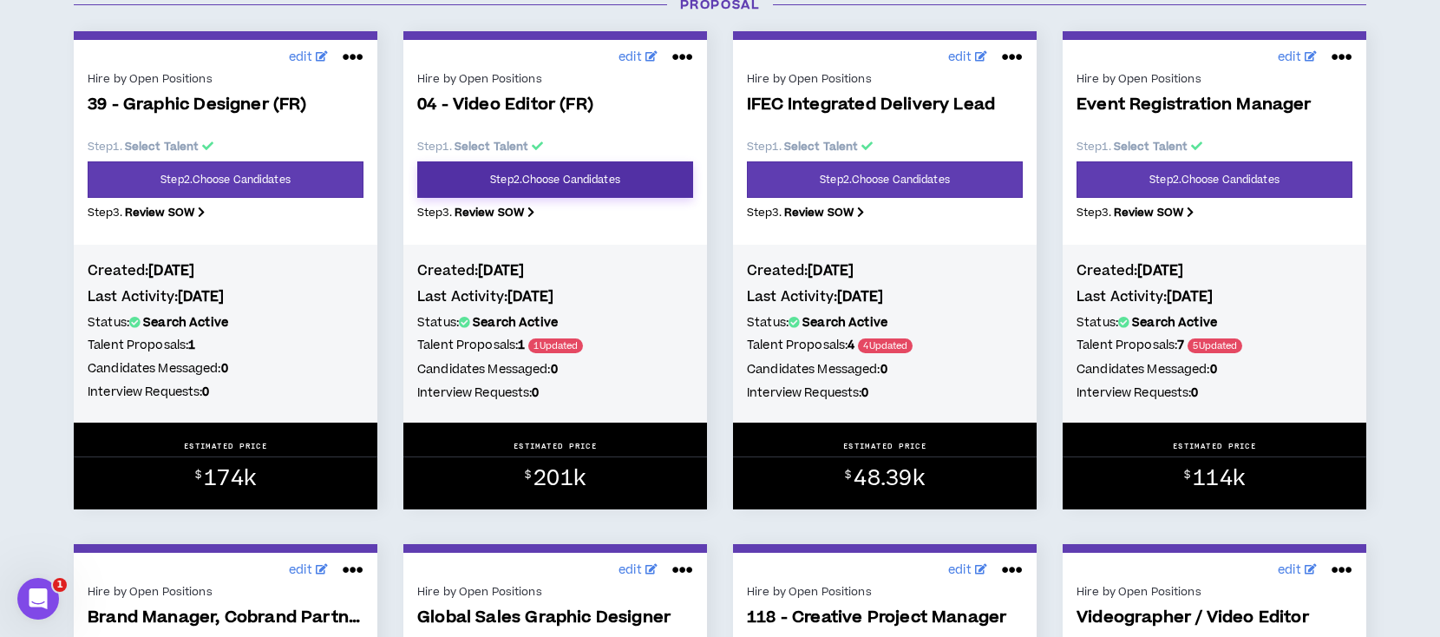
click at [573, 182] on link "Step 2 . Choose Candidates" at bounding box center [555, 179] width 276 height 36
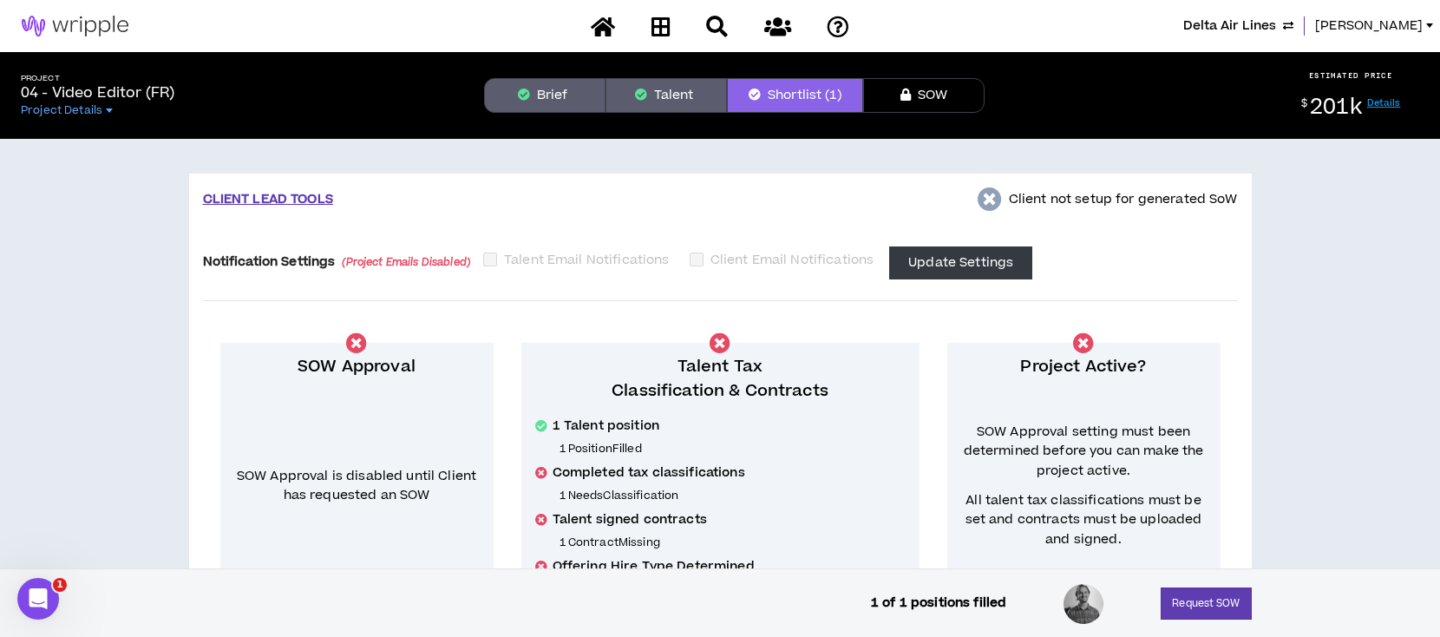
click at [558, 90] on button "Brief" at bounding box center [544, 95] width 121 height 35
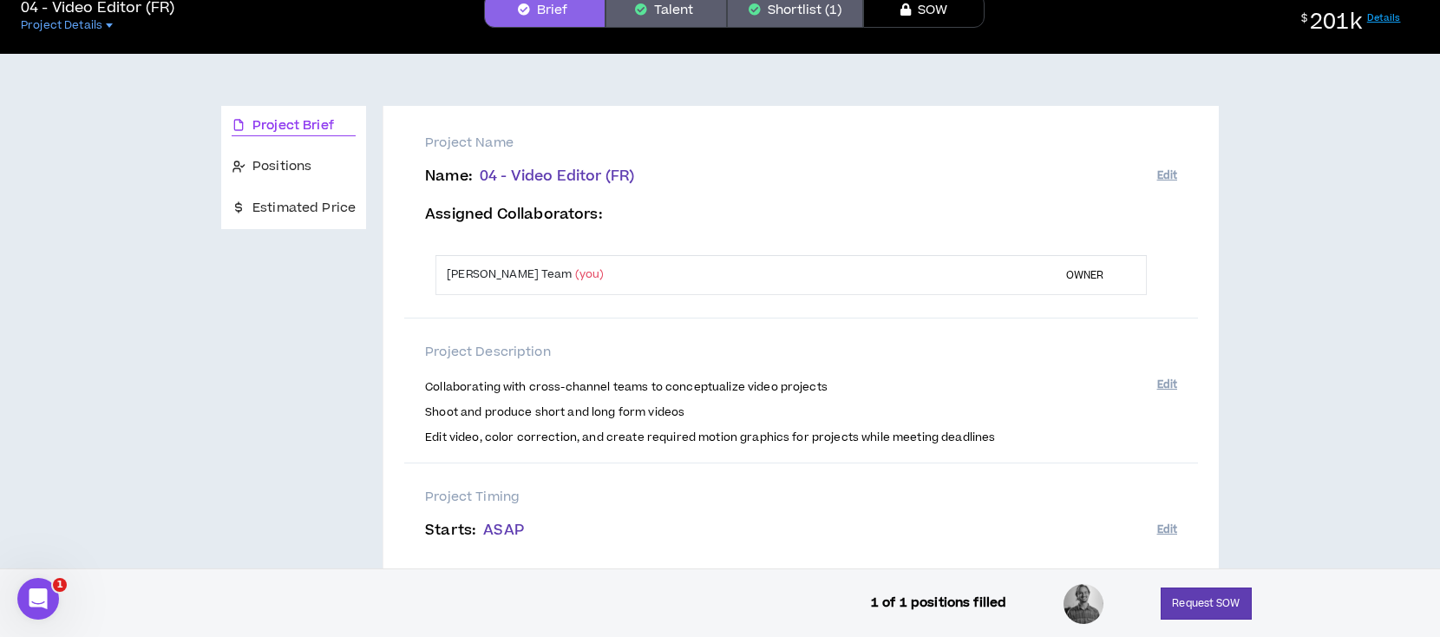
scroll to position [13, 0]
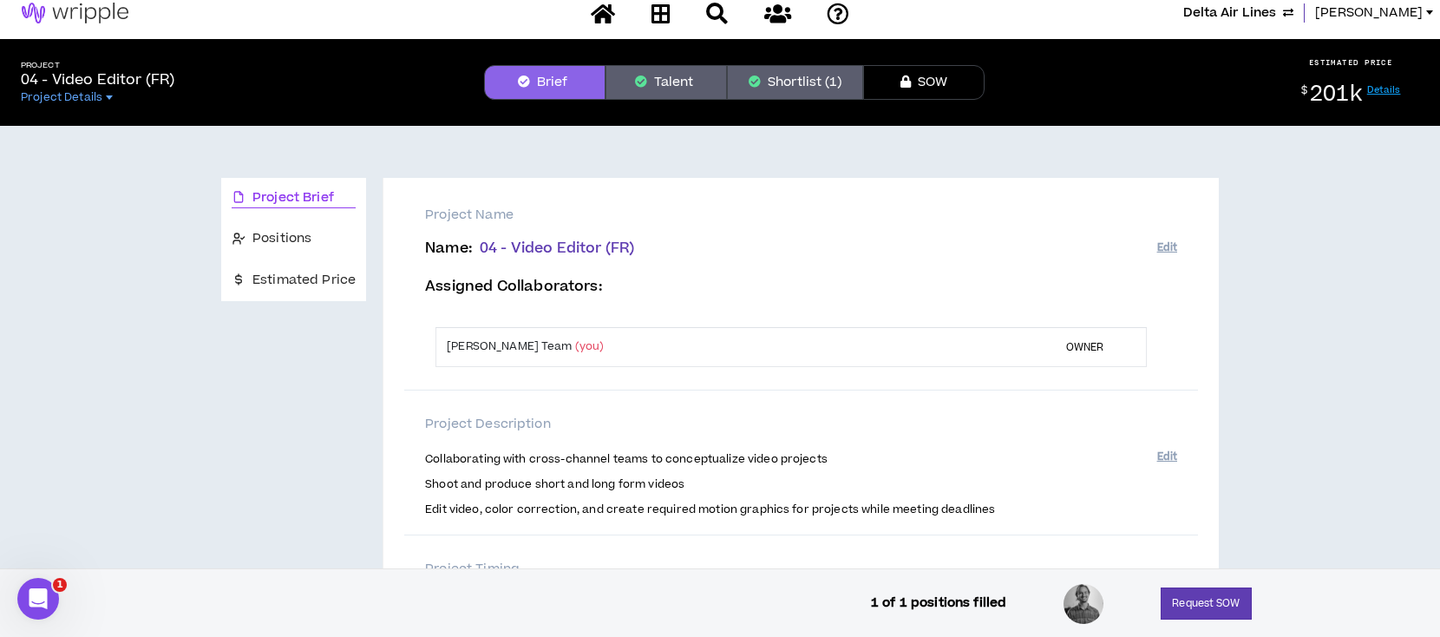
click at [778, 82] on button "Shortlist (1)" at bounding box center [795, 82] width 136 height 35
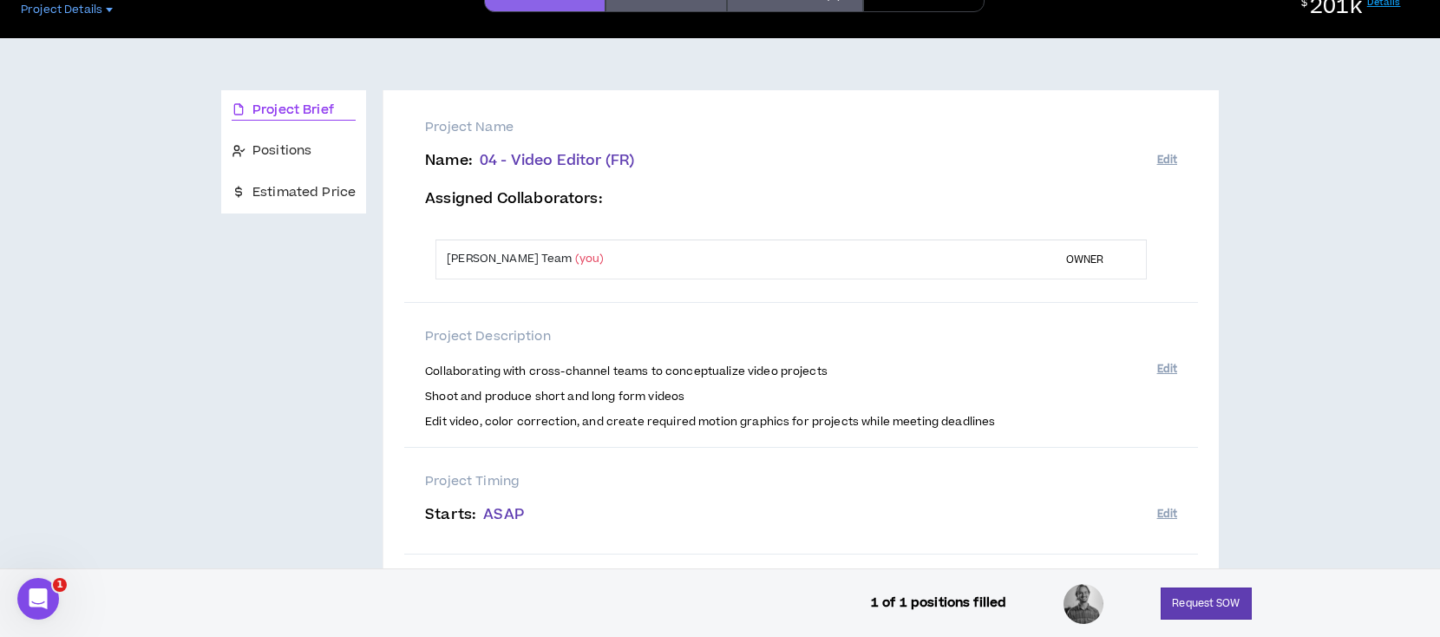
scroll to position [128, 0]
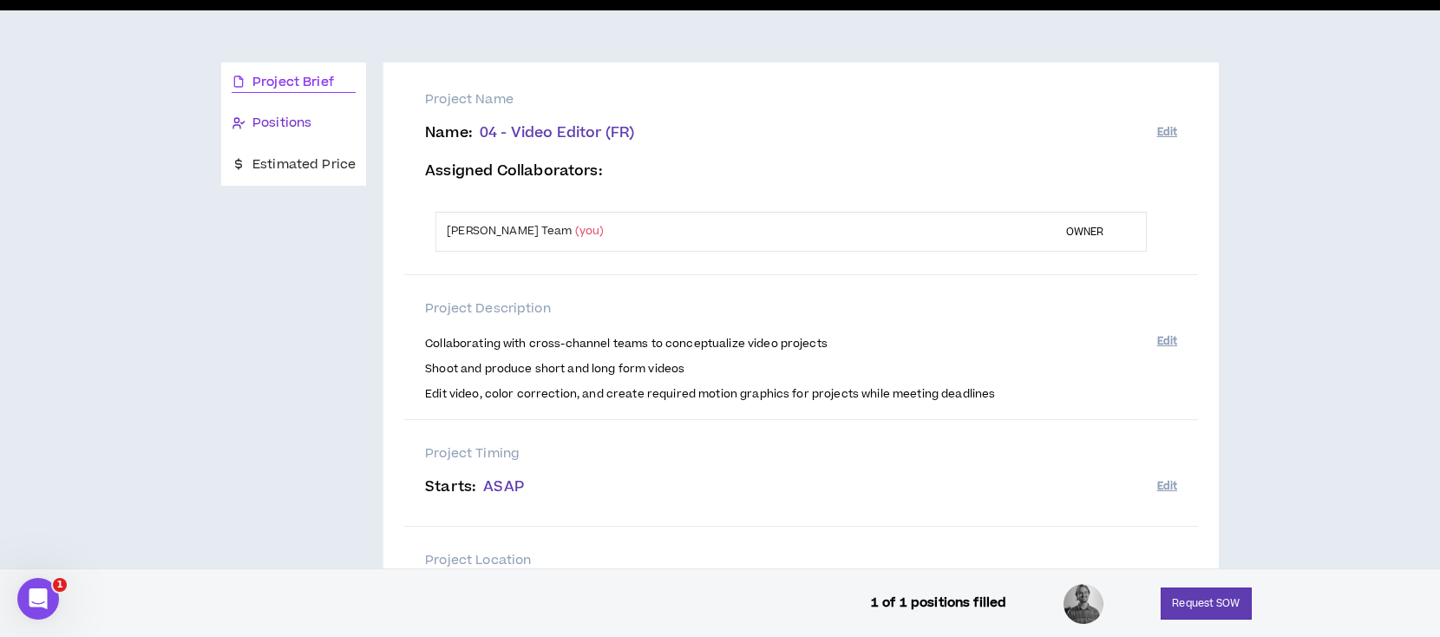
click at [288, 123] on span "Positions" at bounding box center [281, 123] width 59 height 19
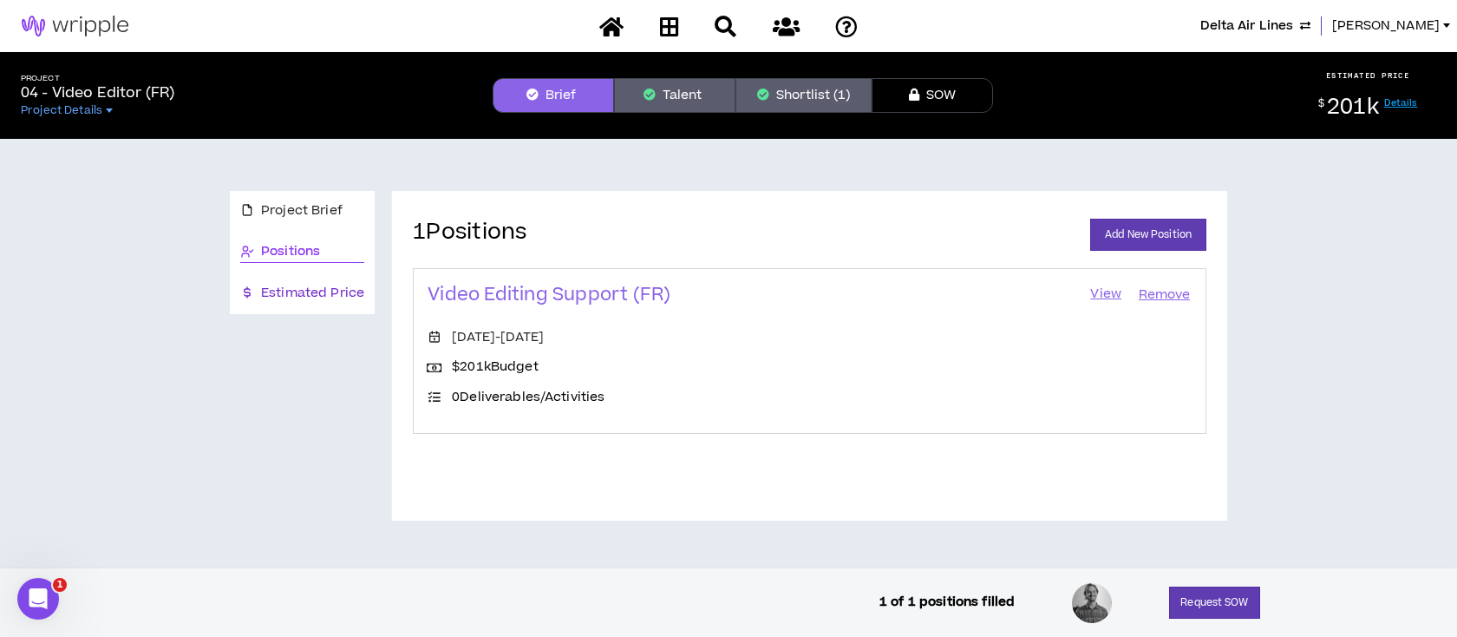
click at [322, 293] on span "Estimated Price" at bounding box center [312, 293] width 103 height 19
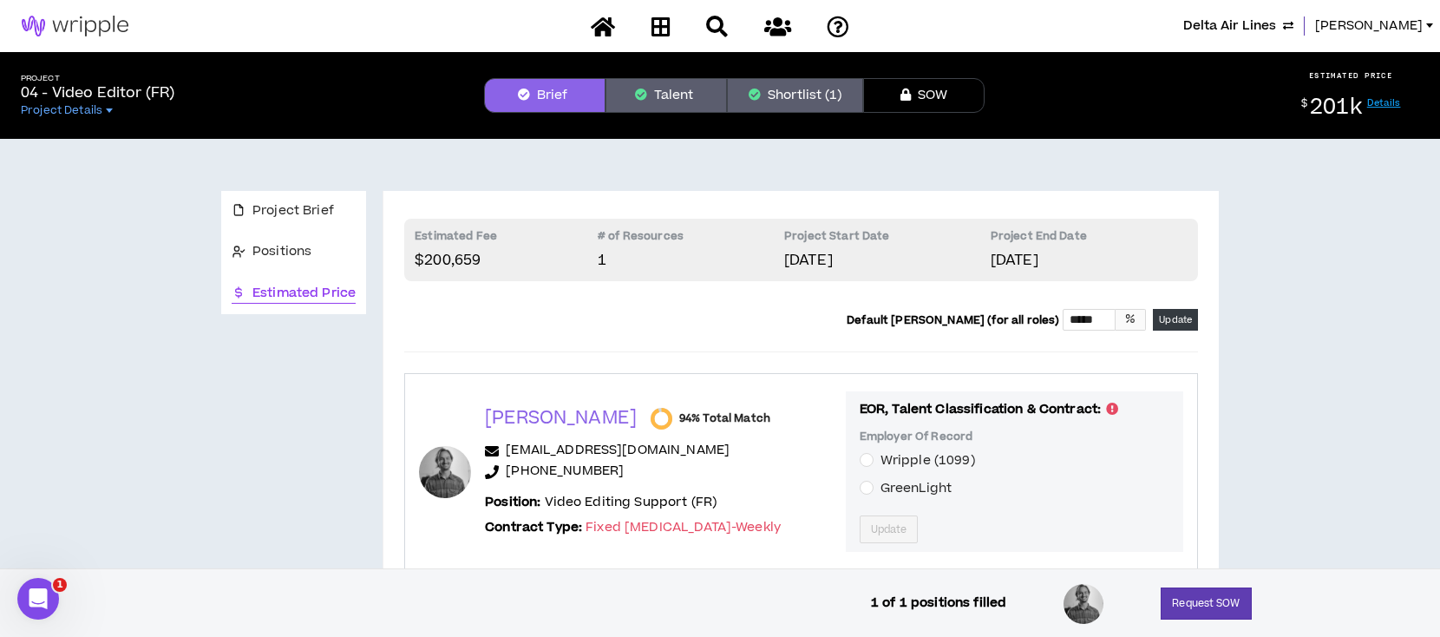
click at [677, 101] on button "Talent" at bounding box center [665, 95] width 121 height 35
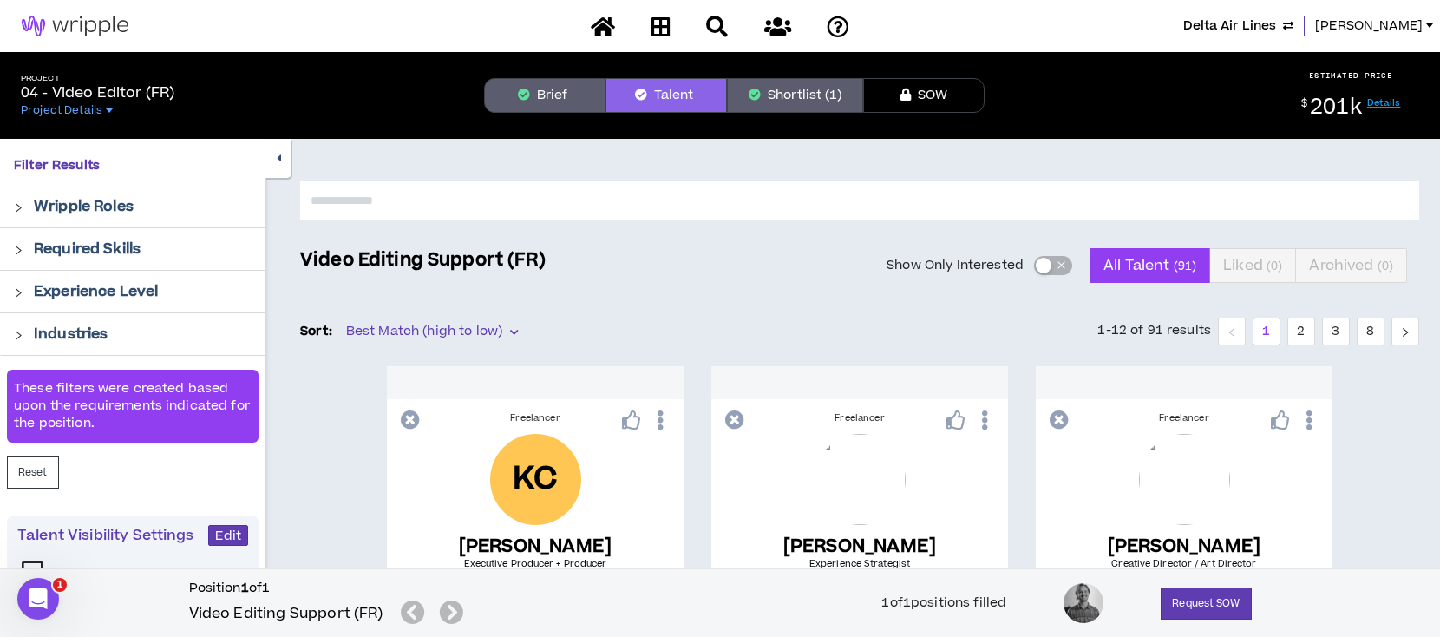
click at [60, 204] on p "Wripple Roles" at bounding box center [84, 206] width 100 height 21
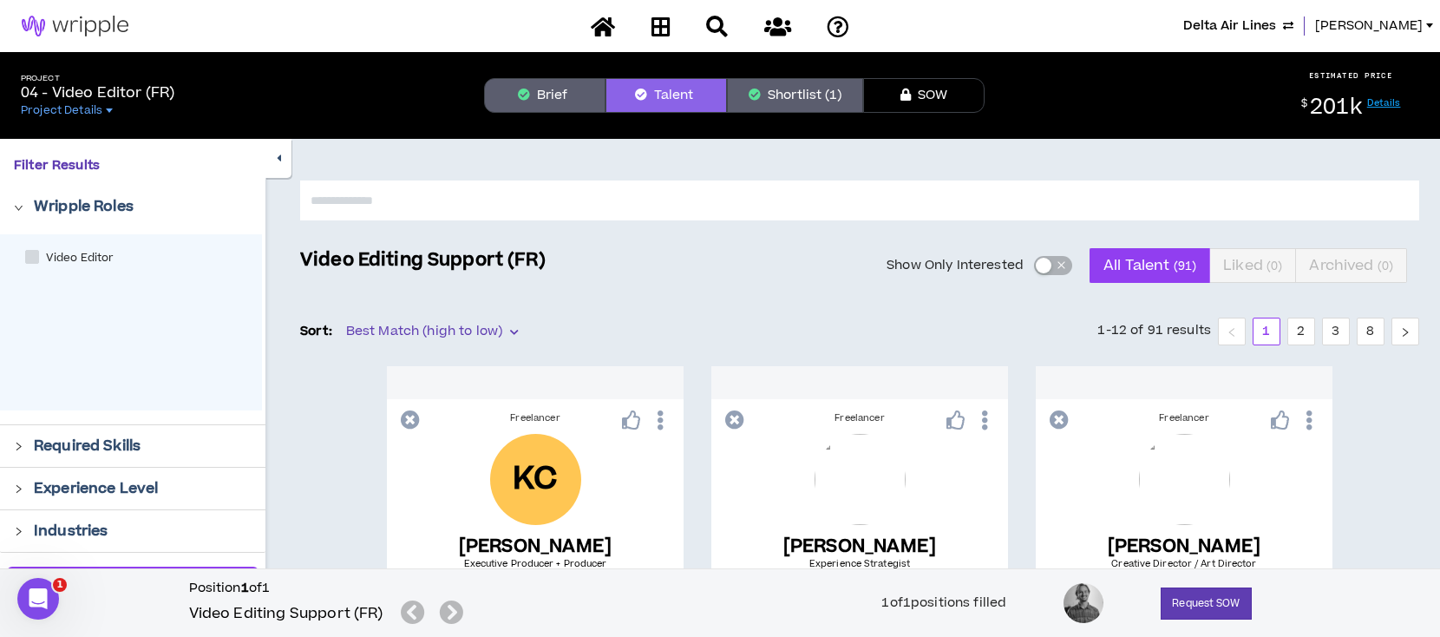
click at [69, 205] on p "Wripple Roles" at bounding box center [84, 206] width 100 height 21
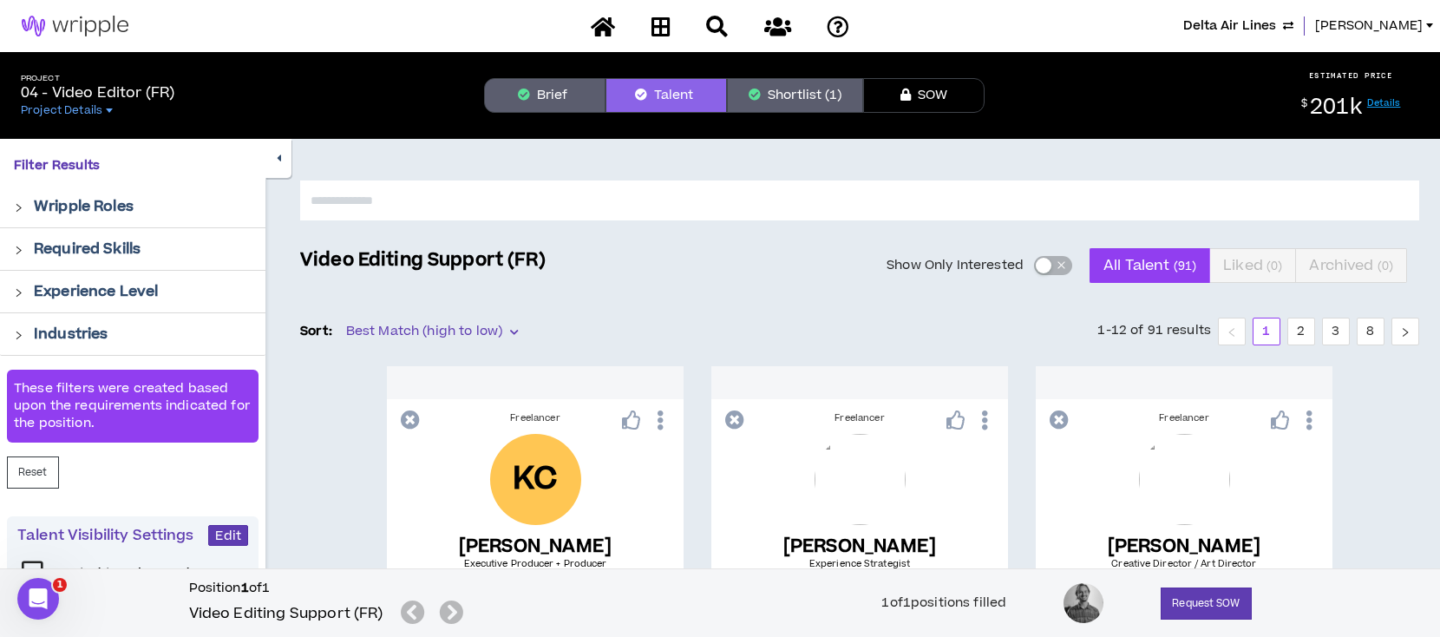
click at [25, 251] on div at bounding box center [24, 247] width 20 height 19
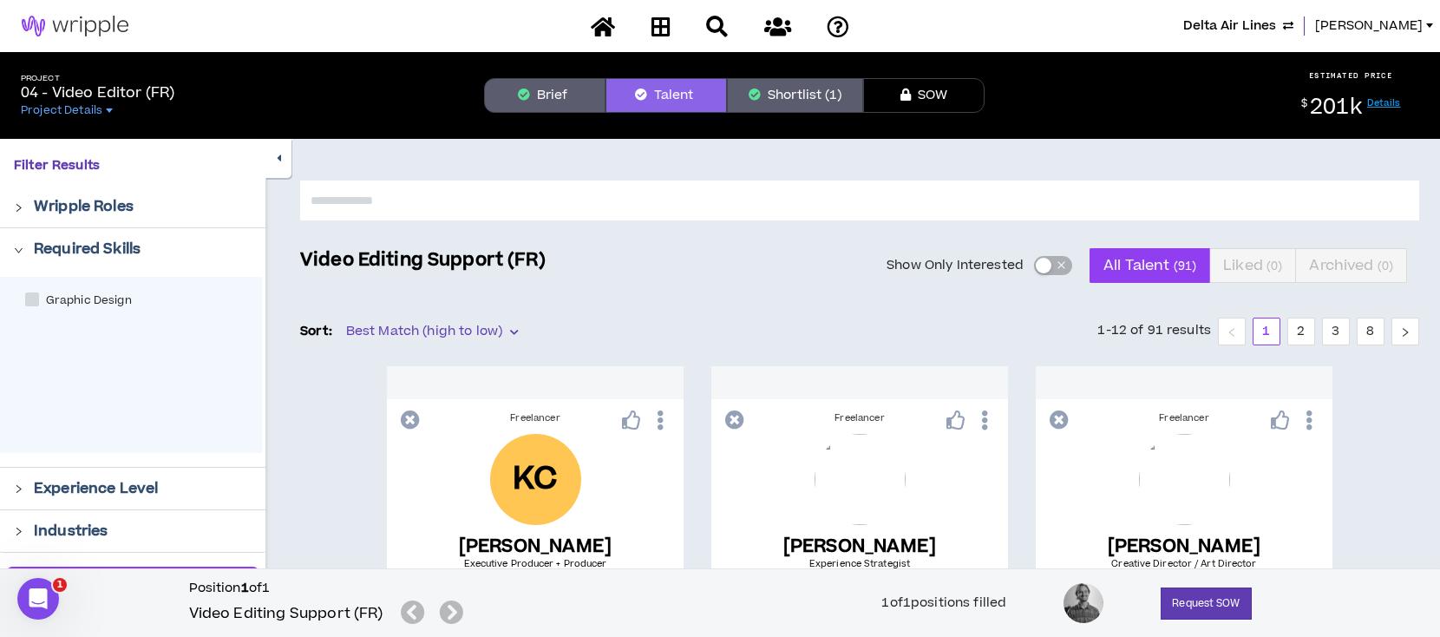
click at [25, 251] on div at bounding box center [24, 247] width 20 height 19
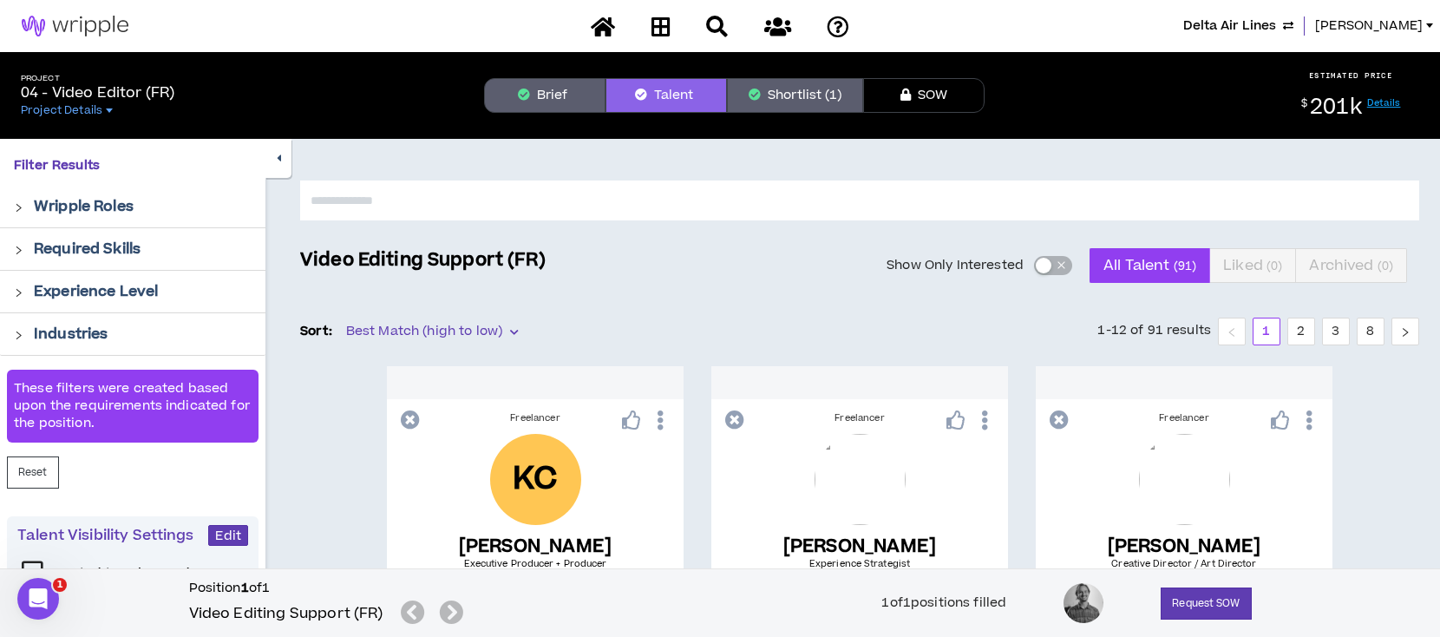
click at [550, 95] on button "Brief" at bounding box center [544, 95] width 121 height 35
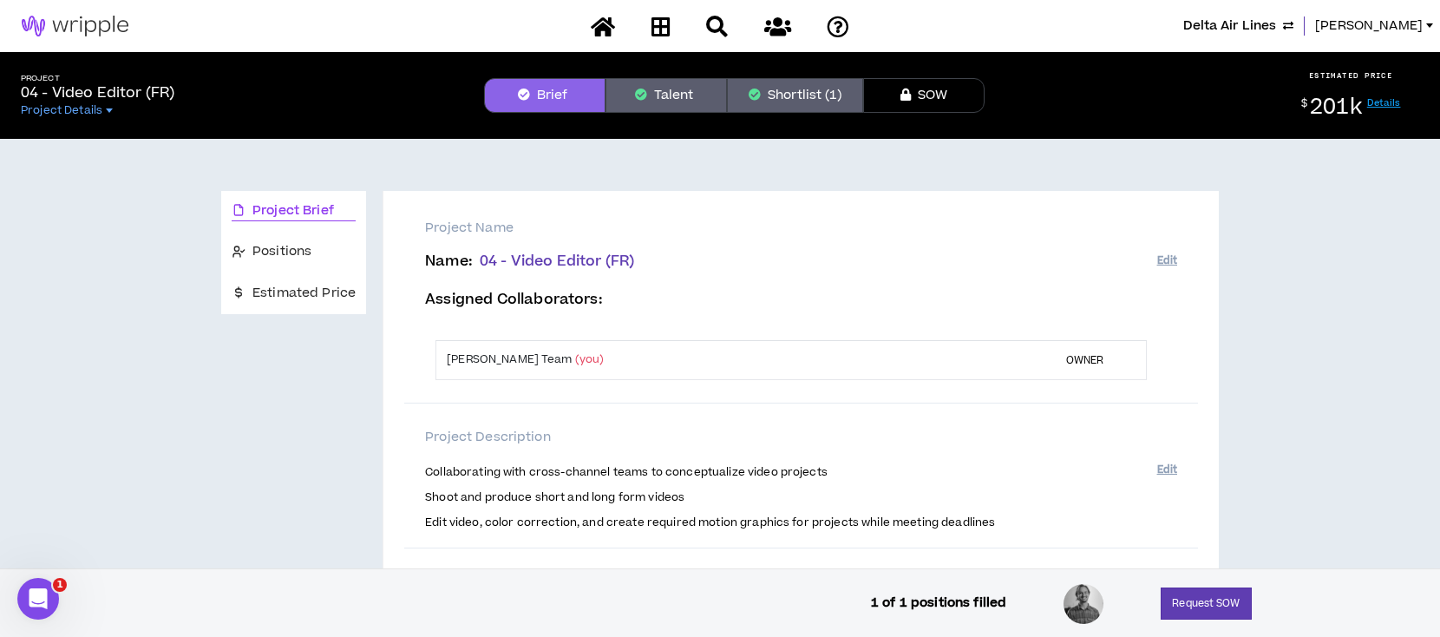
click at [777, 94] on button "Shortlist (1)" at bounding box center [795, 95] width 136 height 35
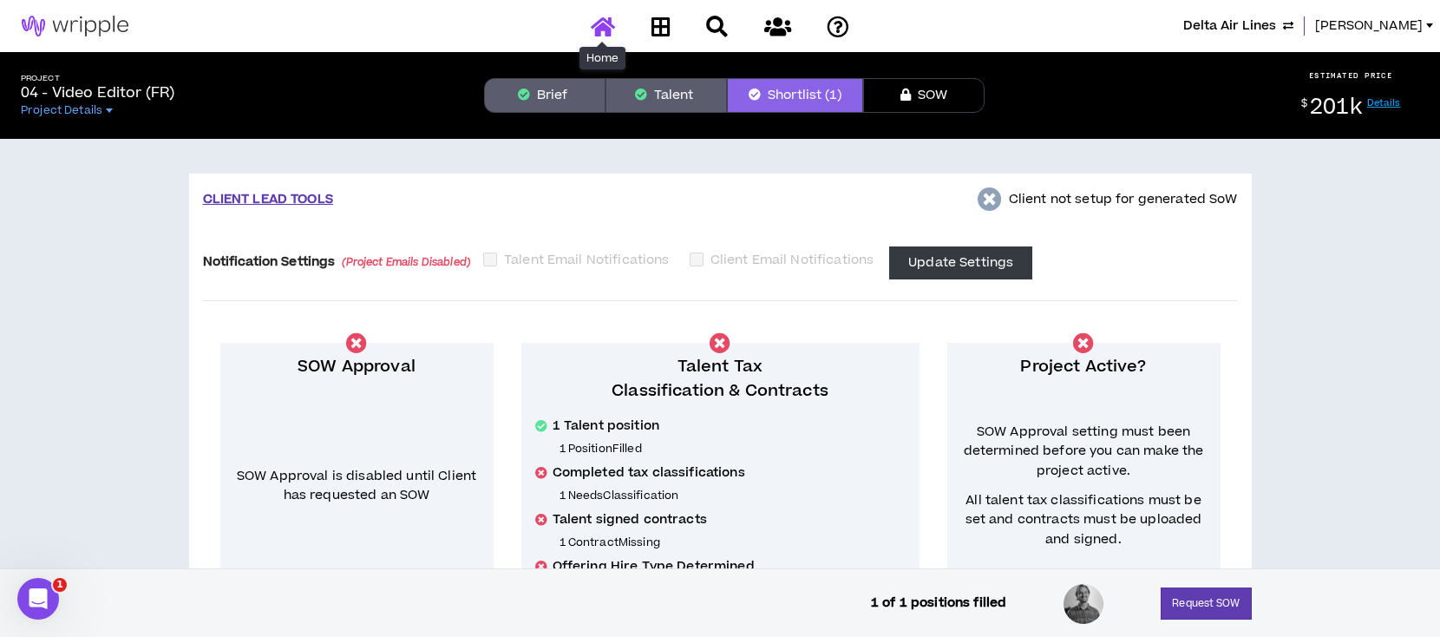
click at [606, 30] on icon at bounding box center [603, 27] width 24 height 22
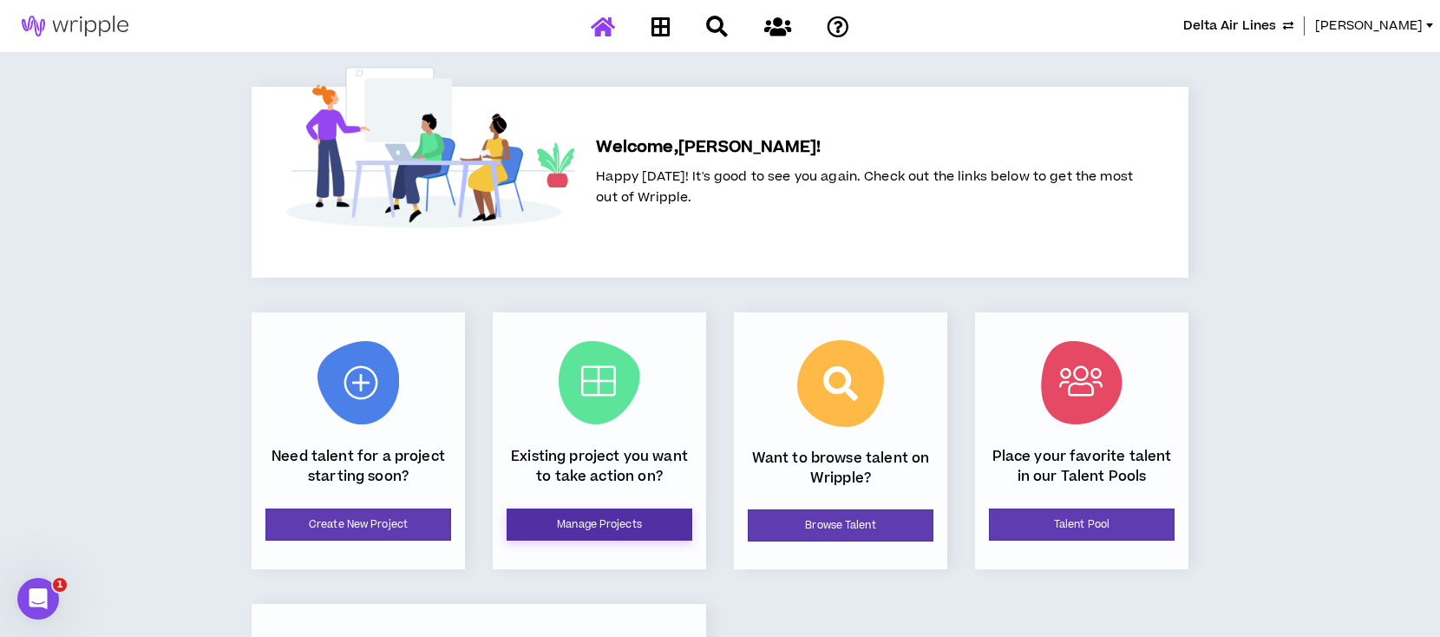
click at [627, 523] on link "Manage Projects" at bounding box center [599, 524] width 186 height 32
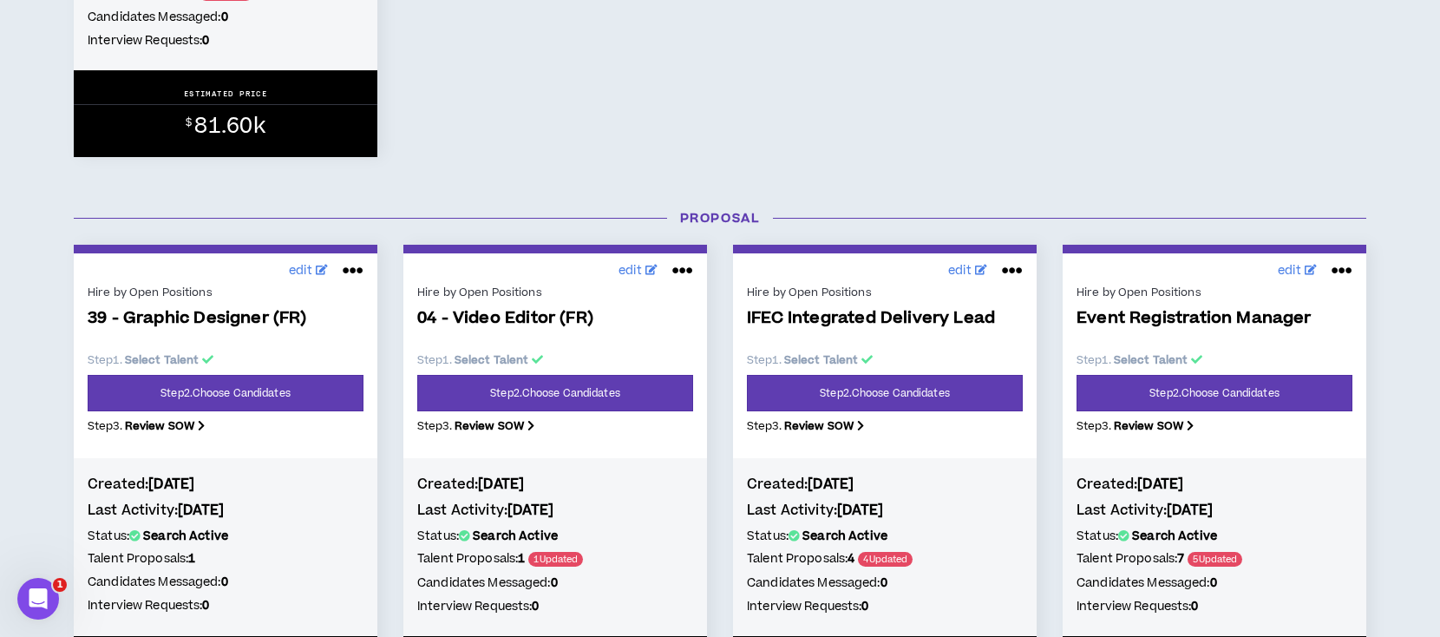
scroll to position [1156, 0]
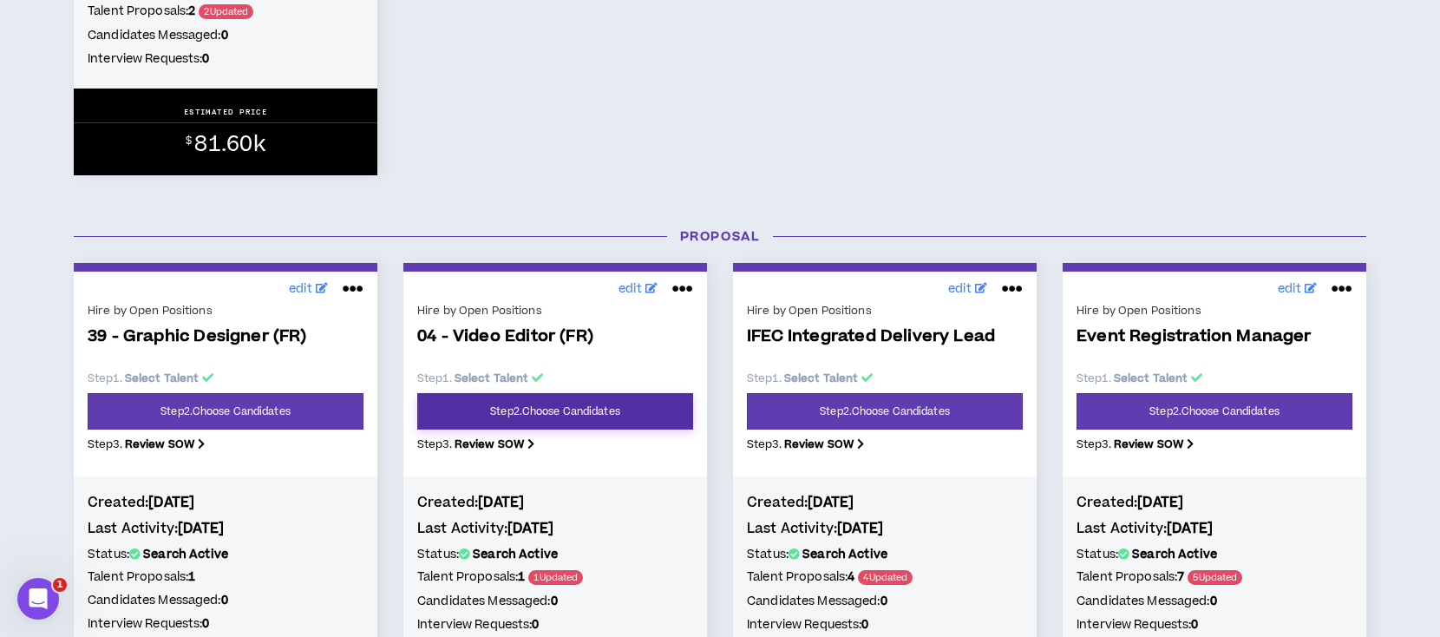
click at [531, 414] on link "Step 2 . Choose Candidates" at bounding box center [555, 411] width 276 height 36
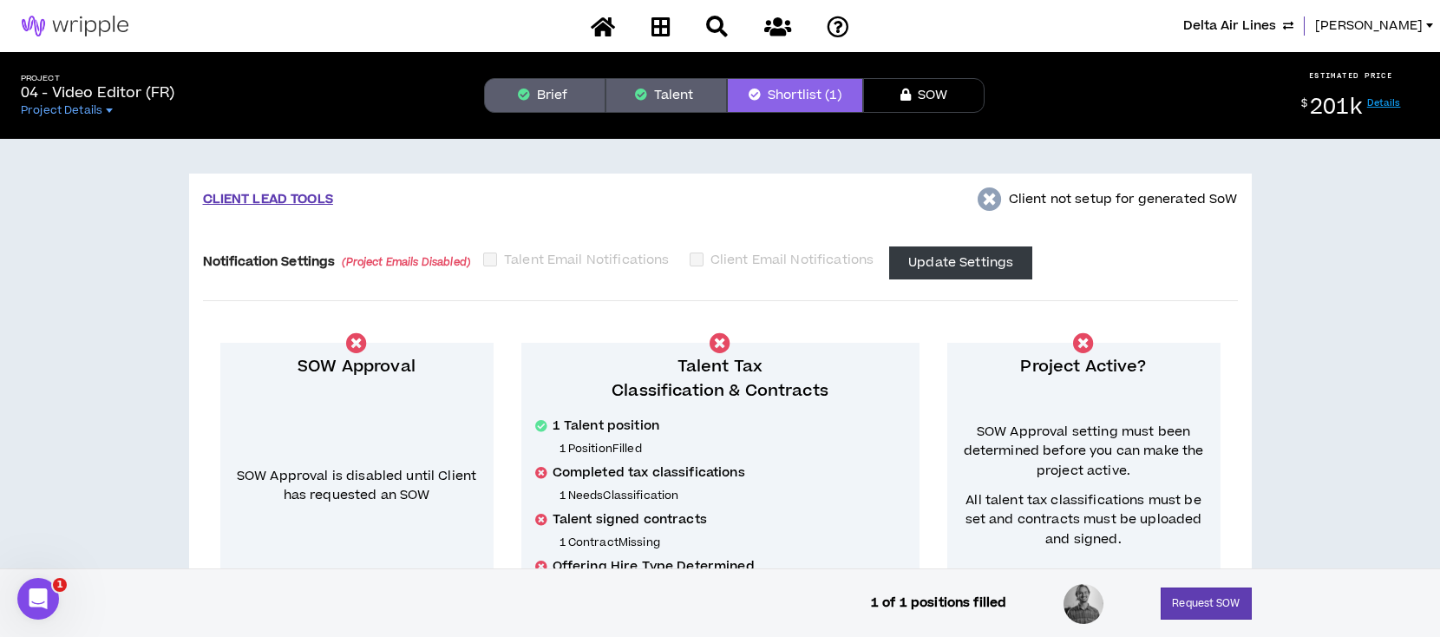
click at [552, 102] on button "Brief" at bounding box center [544, 95] width 121 height 35
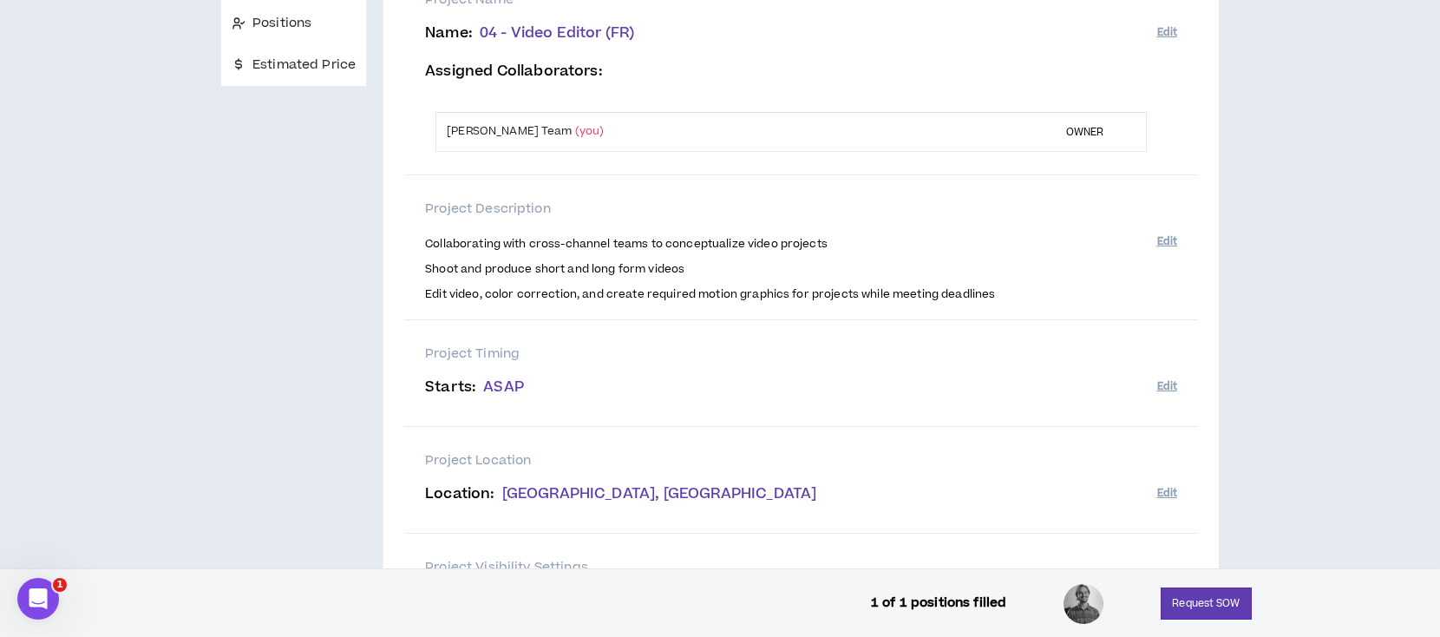
scroll to position [231, 0]
click at [724, 278] on span "Collaborating with cross-channel teams to conceptualize video projects Shoot an…" at bounding box center [790, 266] width 731 height 69
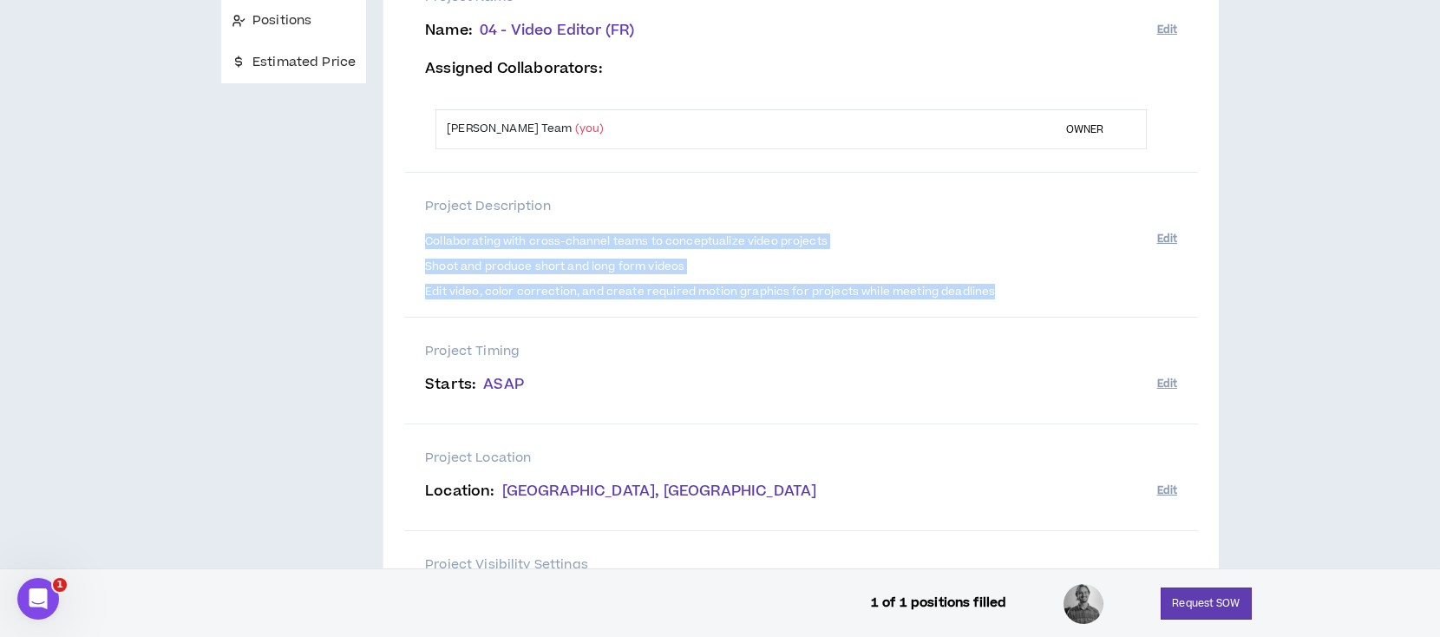
drag, startPoint x: 1006, startPoint y: 288, endPoint x: 419, endPoint y: 238, distance: 589.2
click at [419, 238] on div "Project Description Collaborating with cross-channel teams to conceptualize vid…" at bounding box center [800, 245] width 793 height 145
copy span "Collaborating with cross-channel teams to conceptualize video projects Shoot an…"
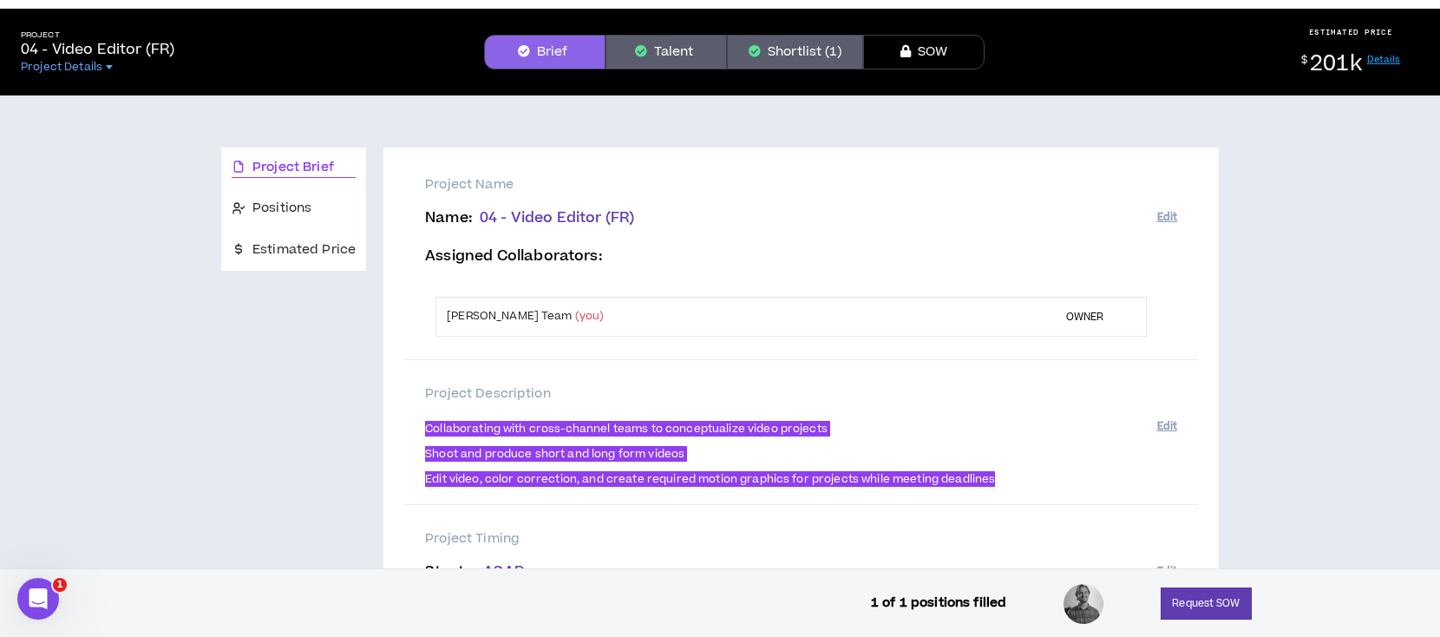
scroll to position [0, 0]
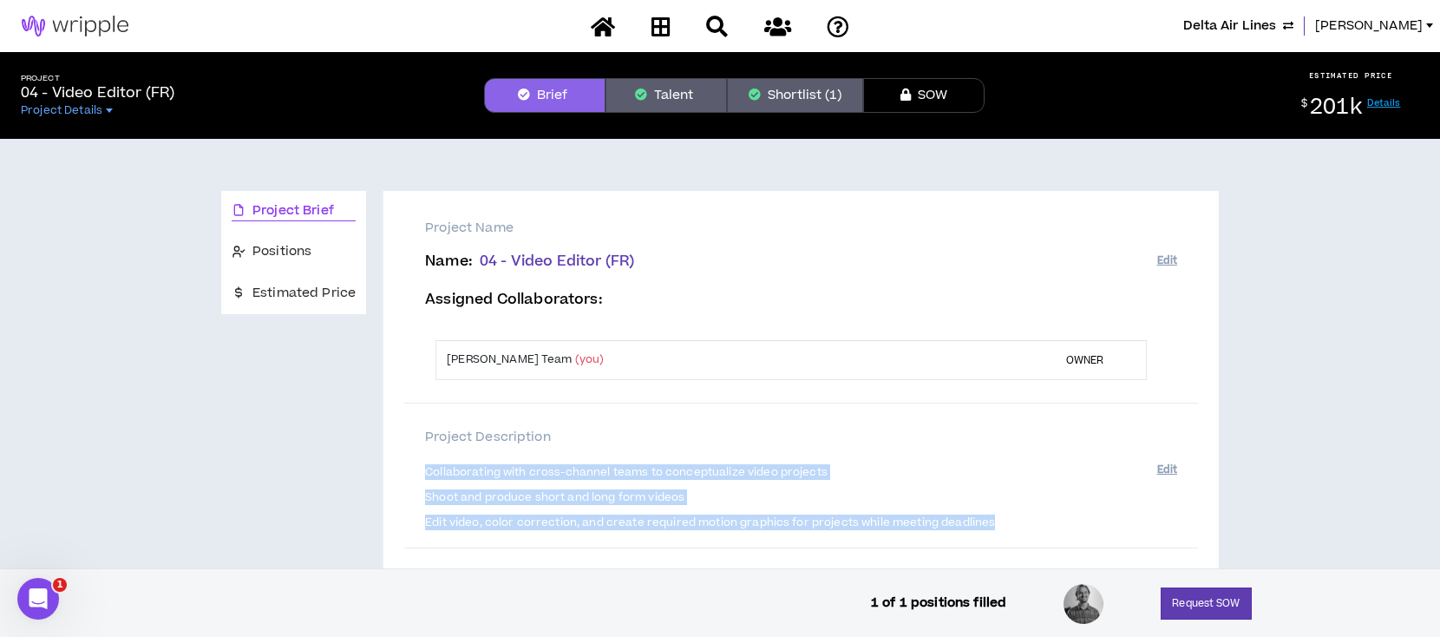
click at [49, 29] on img at bounding box center [75, 26] width 150 height 21
